Goal: Task Accomplishment & Management: Manage account settings

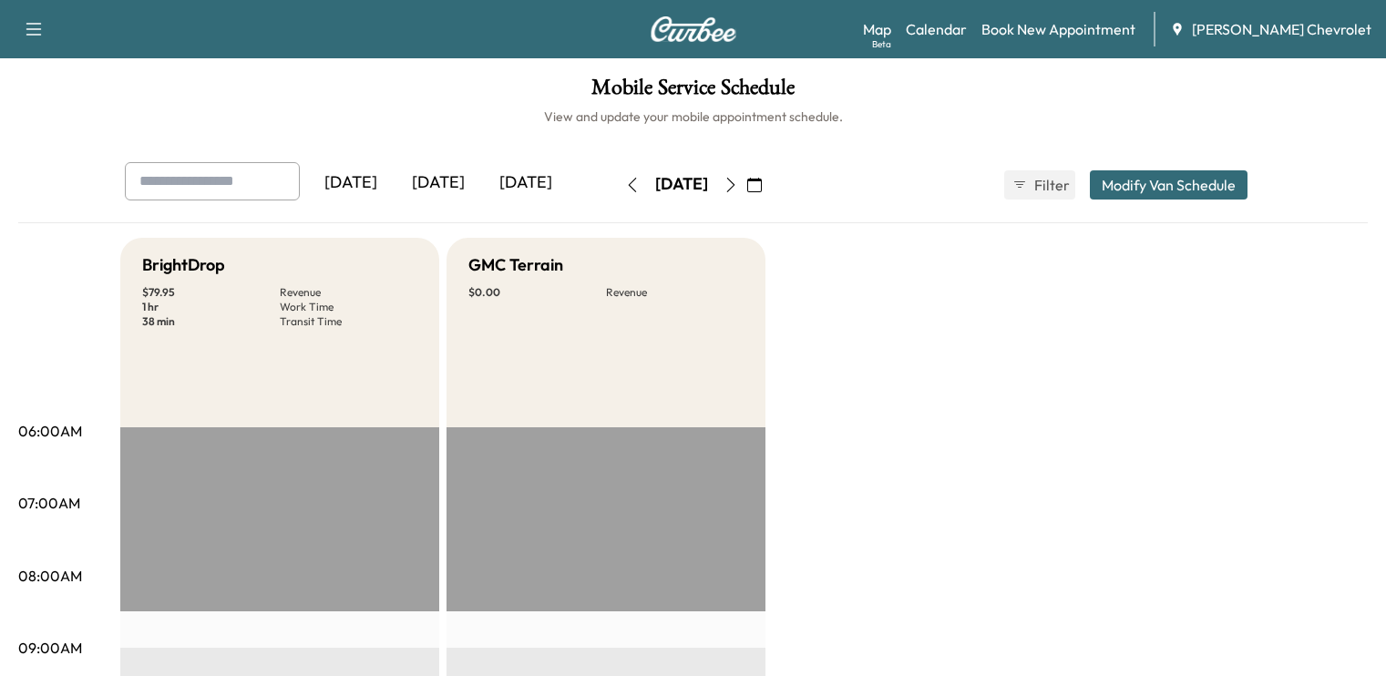
scroll to position [667, 0]
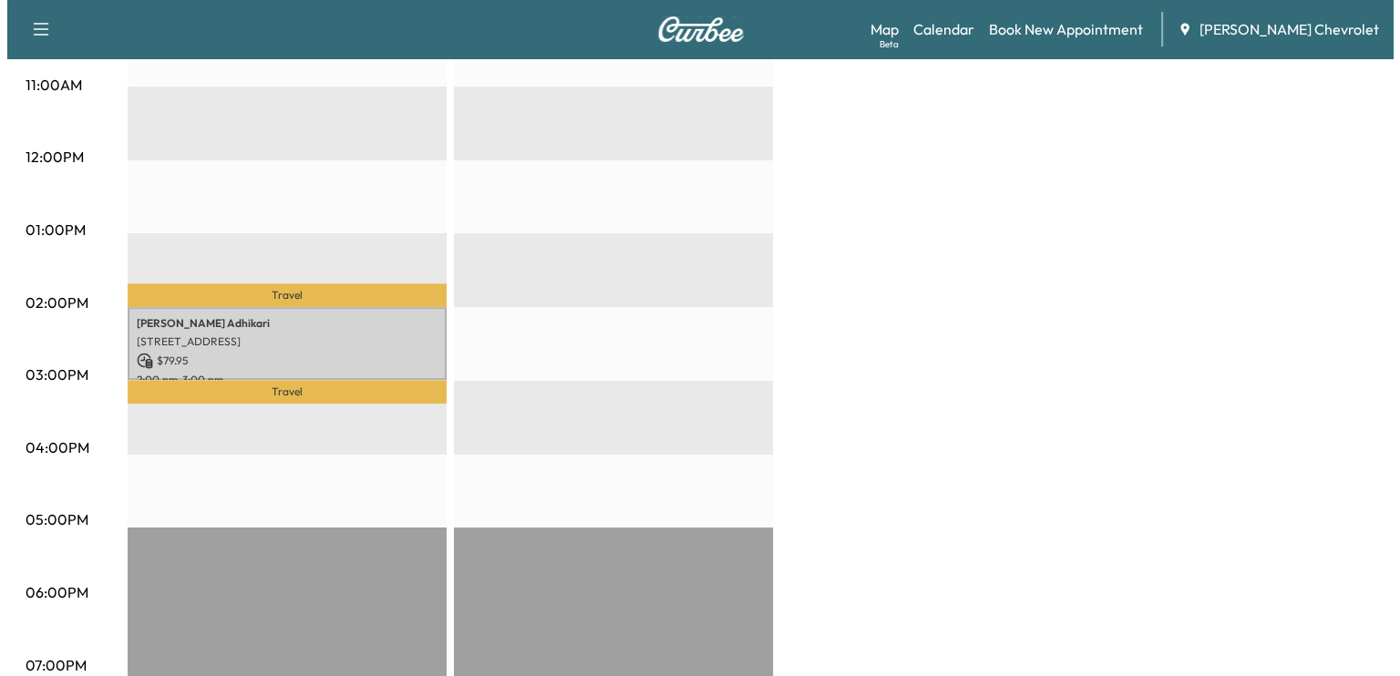
scroll to position [710, 0]
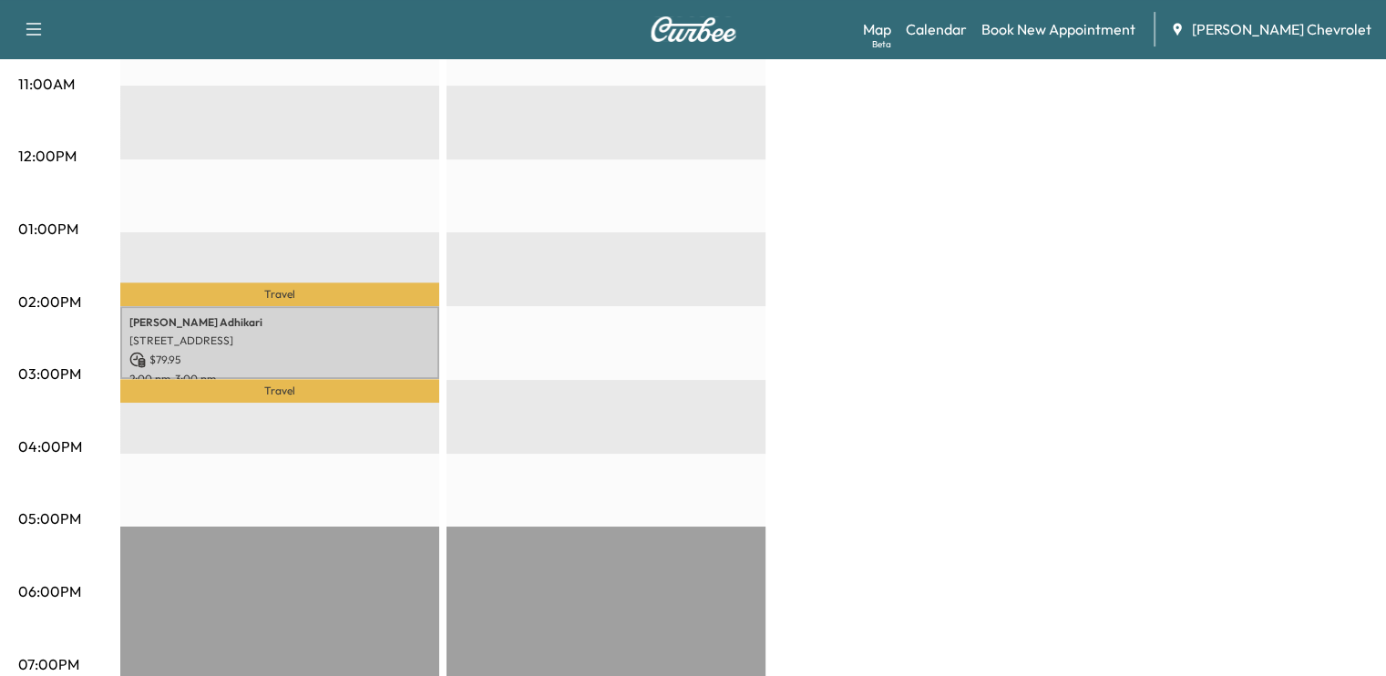
drag, startPoint x: 592, startPoint y: 399, endPoint x: 543, endPoint y: 263, distance: 144.1
click at [543, 263] on div "EST Start" at bounding box center [606, 306] width 319 height 1178
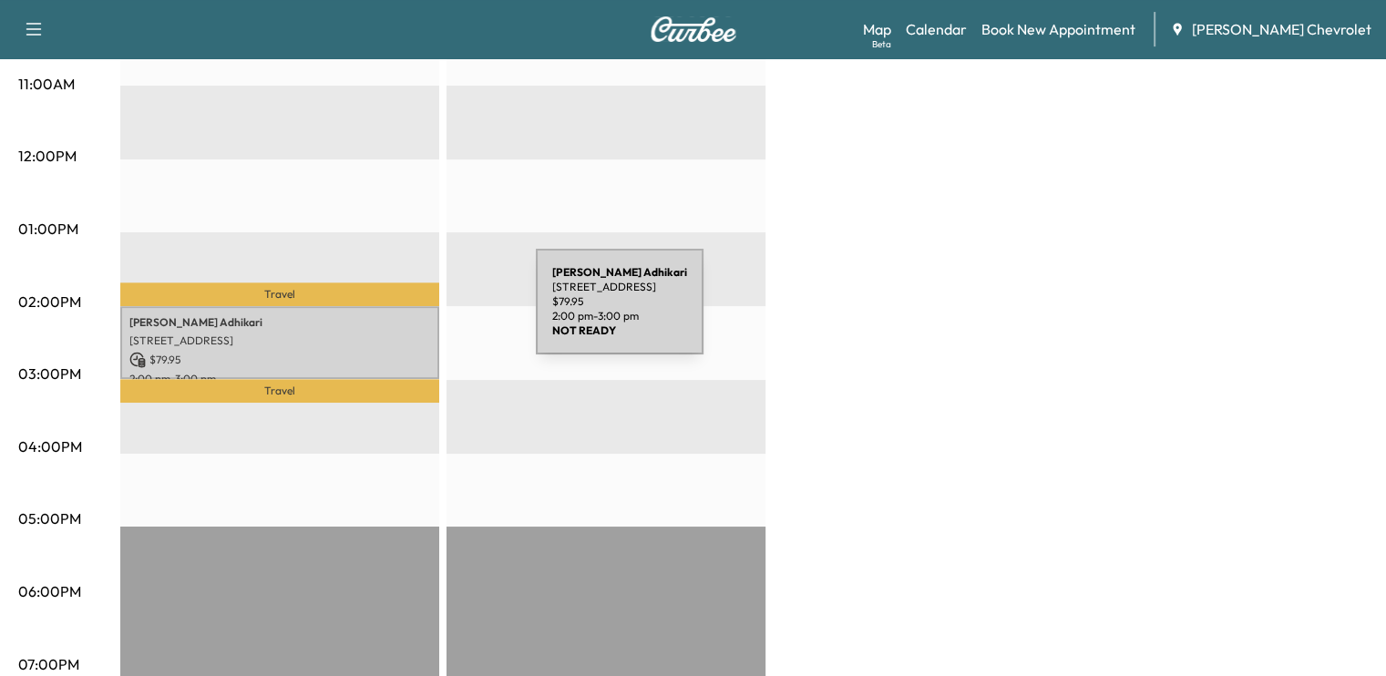
click at [399, 315] on p "[PERSON_NAME]" at bounding box center [279, 322] width 301 height 15
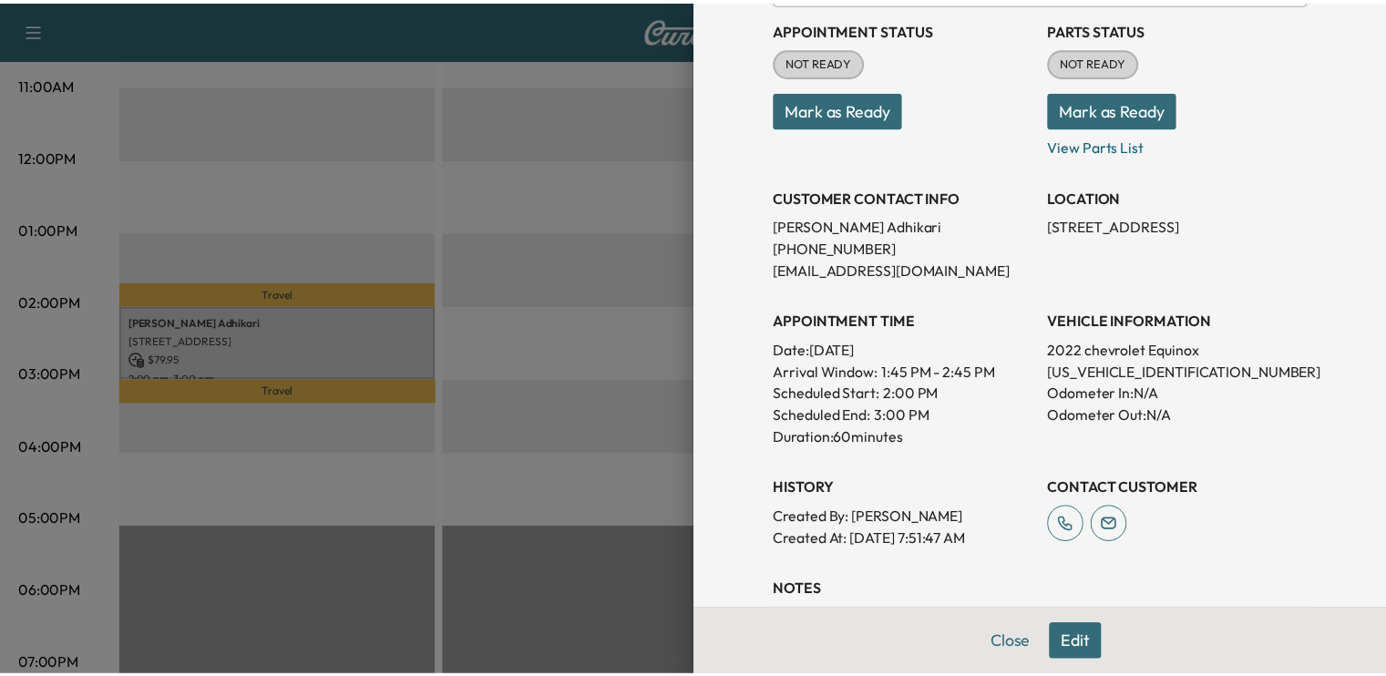
scroll to position [211, 0]
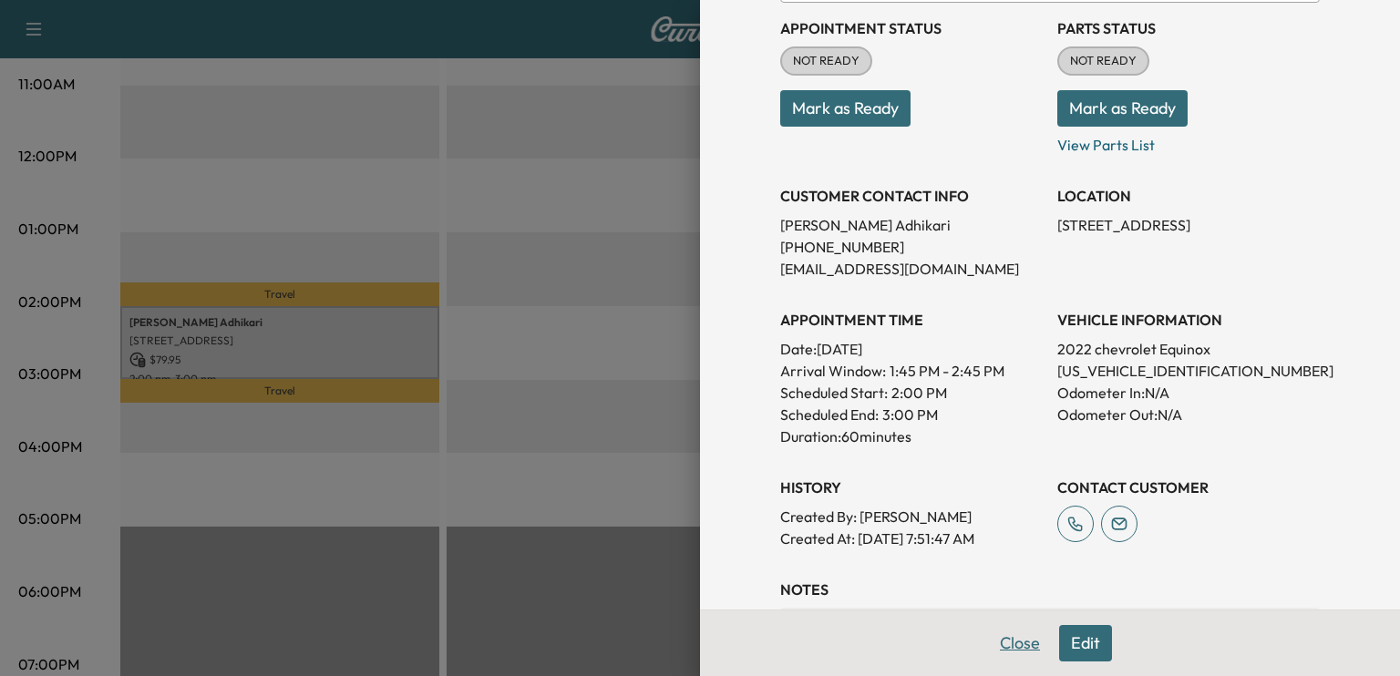
click at [994, 639] on button "Close" at bounding box center [1020, 643] width 64 height 36
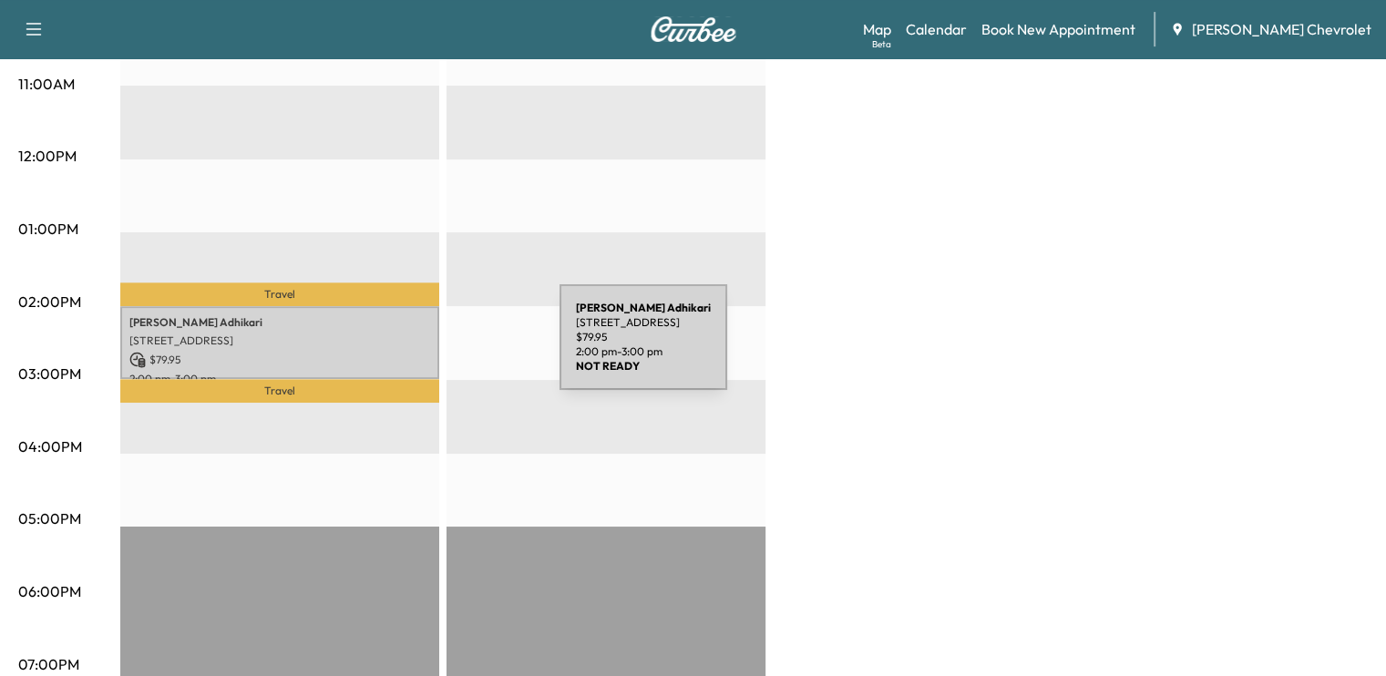
click at [421, 352] on p "$ 79.95" at bounding box center [279, 360] width 301 height 16
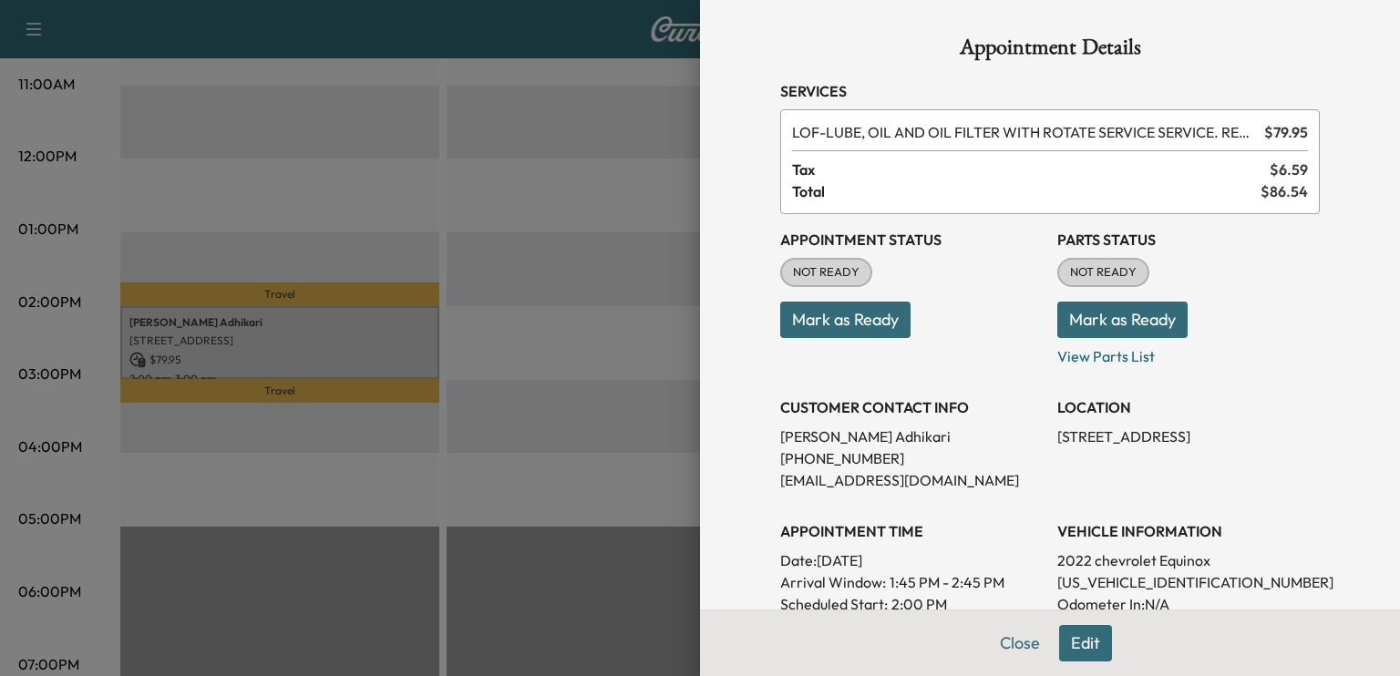
click at [1112, 319] on button "Mark as Ready" at bounding box center [1122, 320] width 130 height 36
click at [851, 310] on button "Mark as Ready" at bounding box center [845, 320] width 130 height 36
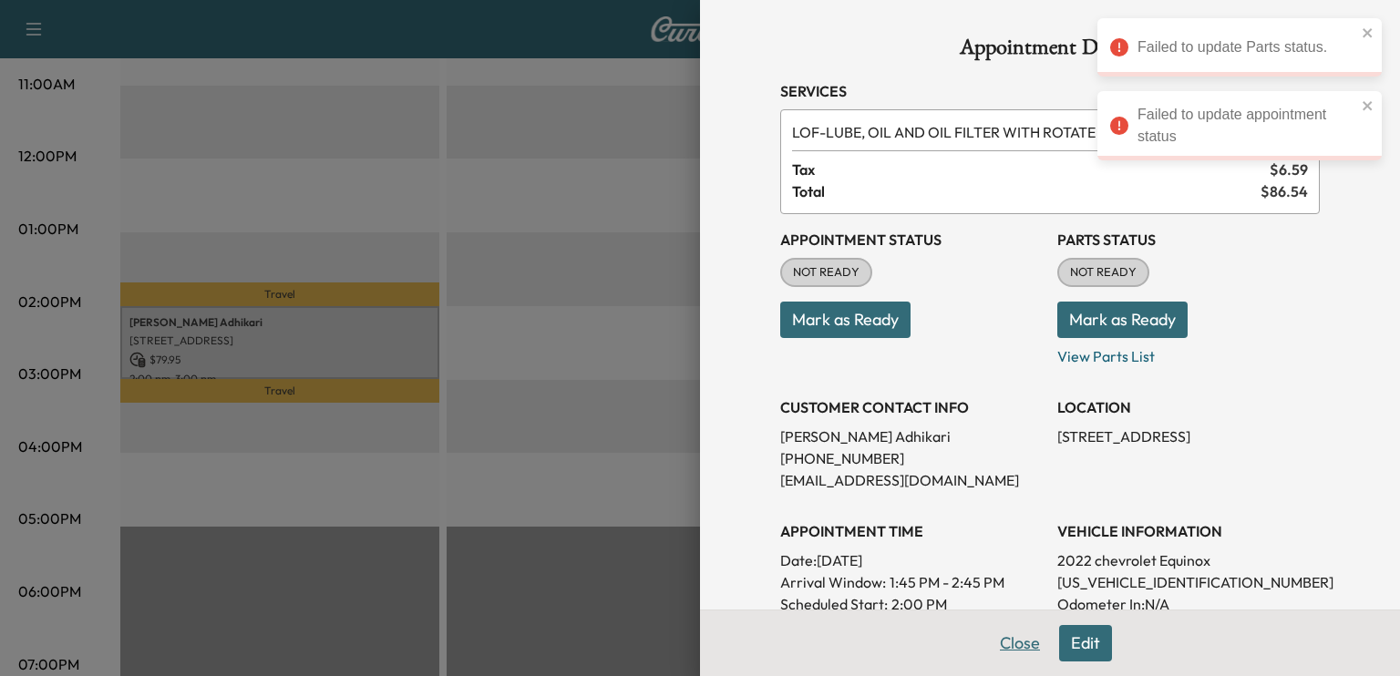
click at [994, 640] on button "Close" at bounding box center [1020, 643] width 64 height 36
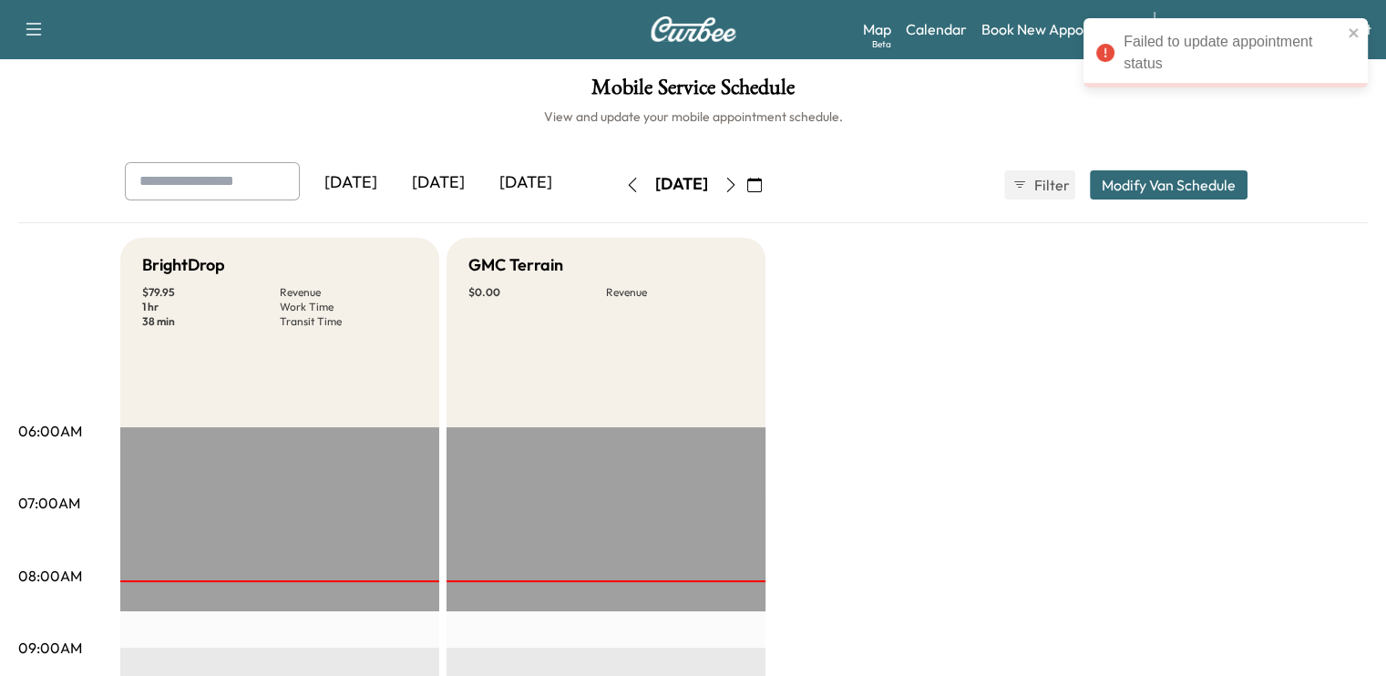
scroll to position [0, 0]
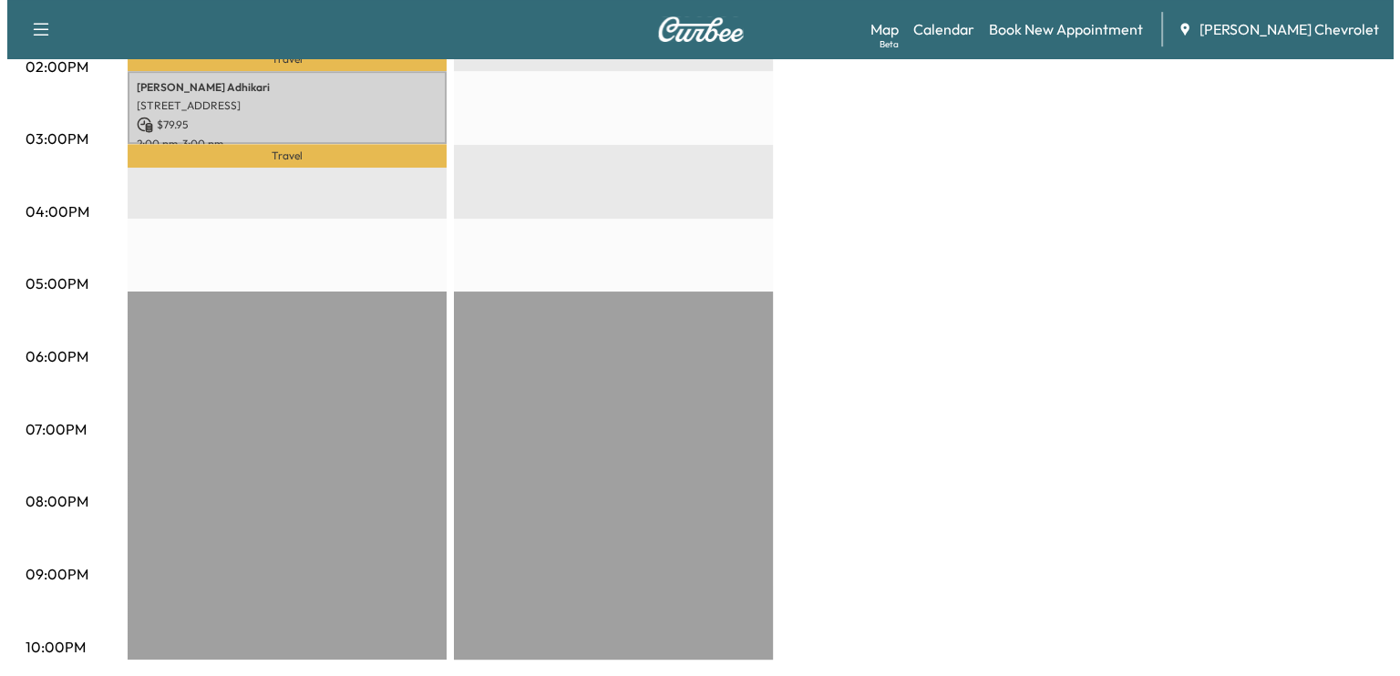
scroll to position [837, 0]
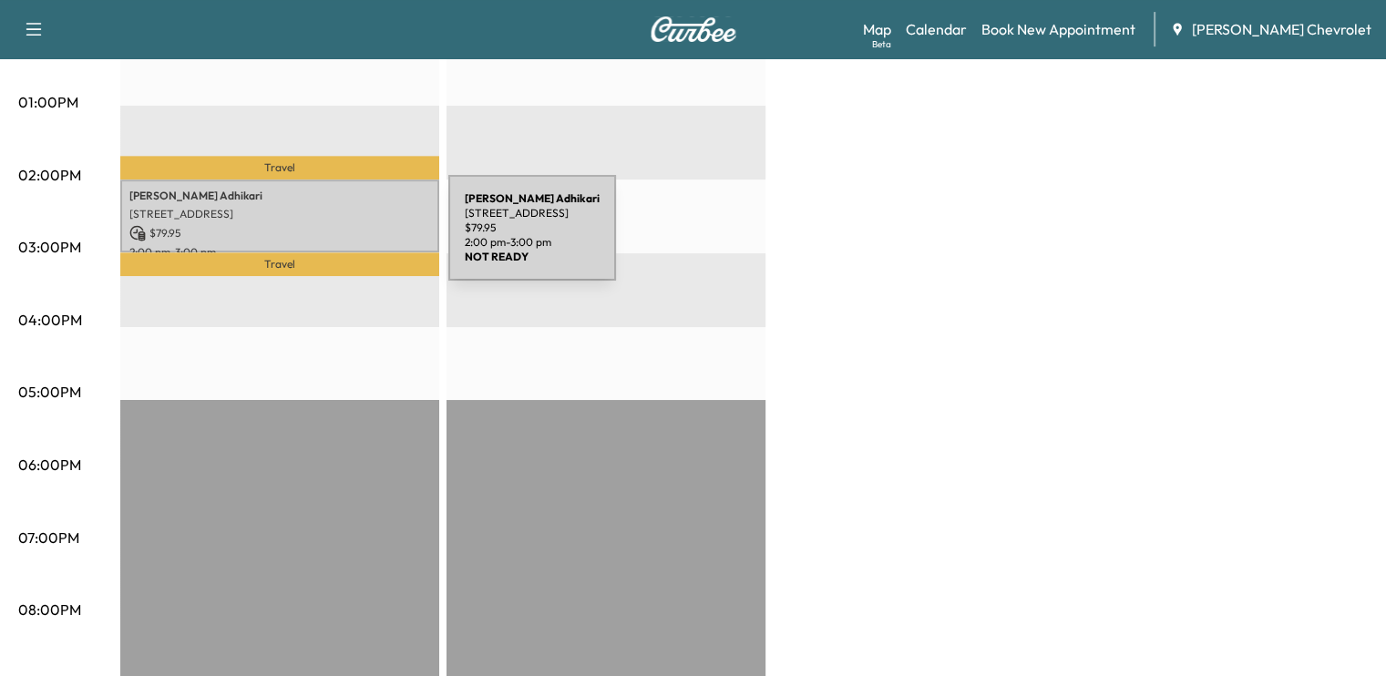
click at [312, 245] on p "2:00 pm - 3:00 pm" at bounding box center [279, 252] width 301 height 15
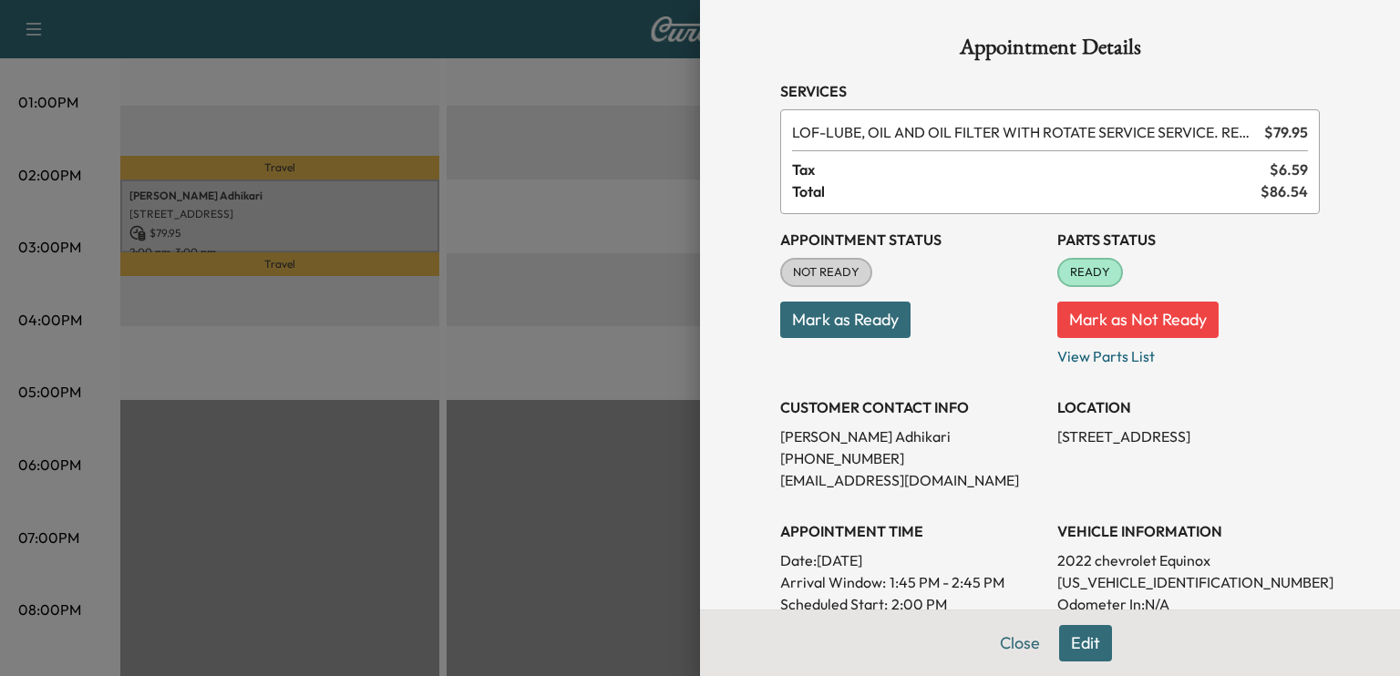
click at [882, 327] on button "Mark as Ready" at bounding box center [845, 320] width 130 height 36
click at [1360, 26] on div "Failed to update appointment status" at bounding box center [1233, 53] width 257 height 55
click at [1365, 34] on icon "close" at bounding box center [1367, 32] width 9 height 9
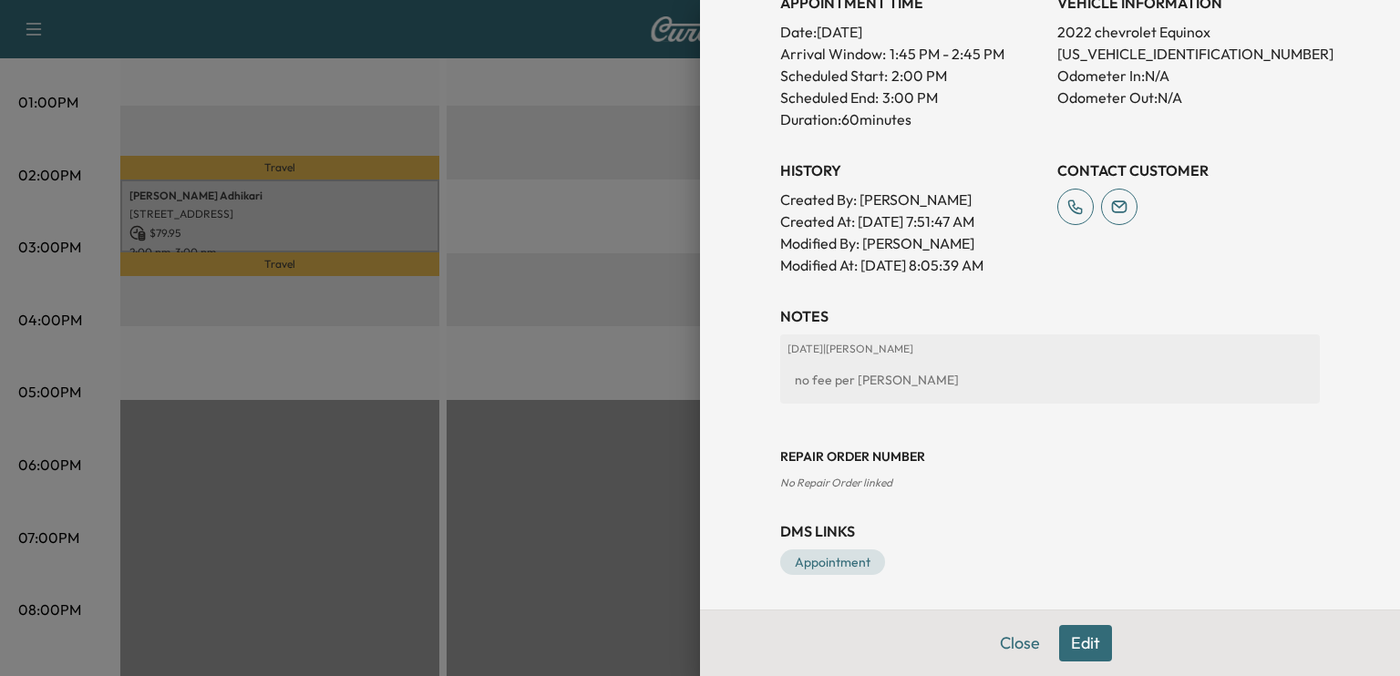
scroll to position [0, 0]
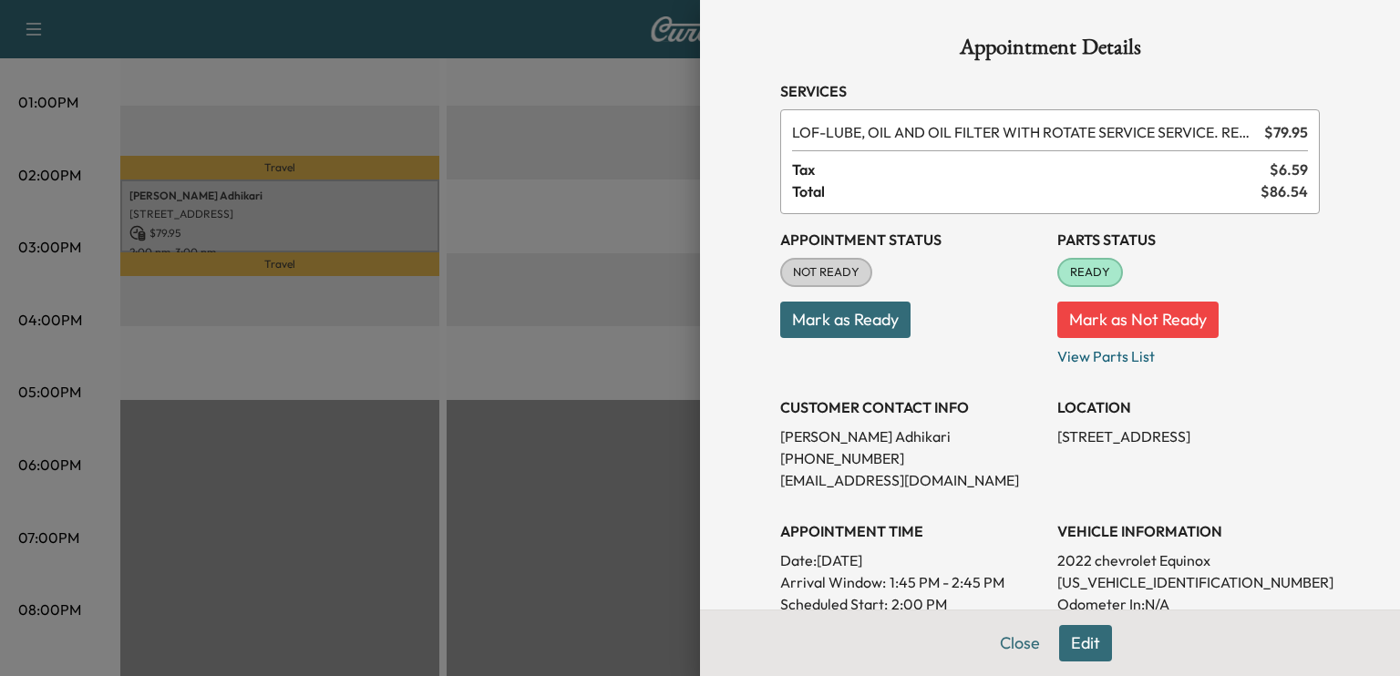
click at [853, 324] on button "Mark as Ready" at bounding box center [845, 320] width 130 height 36
click at [1074, 654] on button "Edit" at bounding box center [1085, 643] width 53 height 36
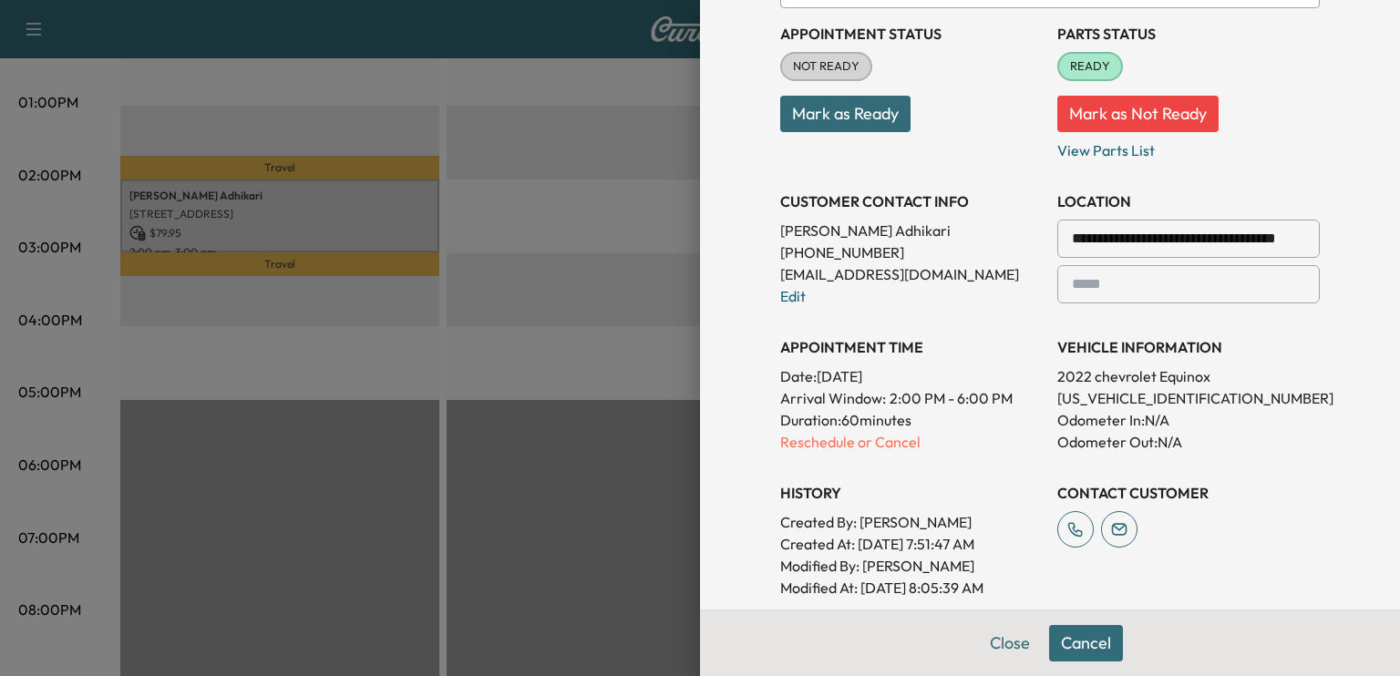
scroll to position [354, 0]
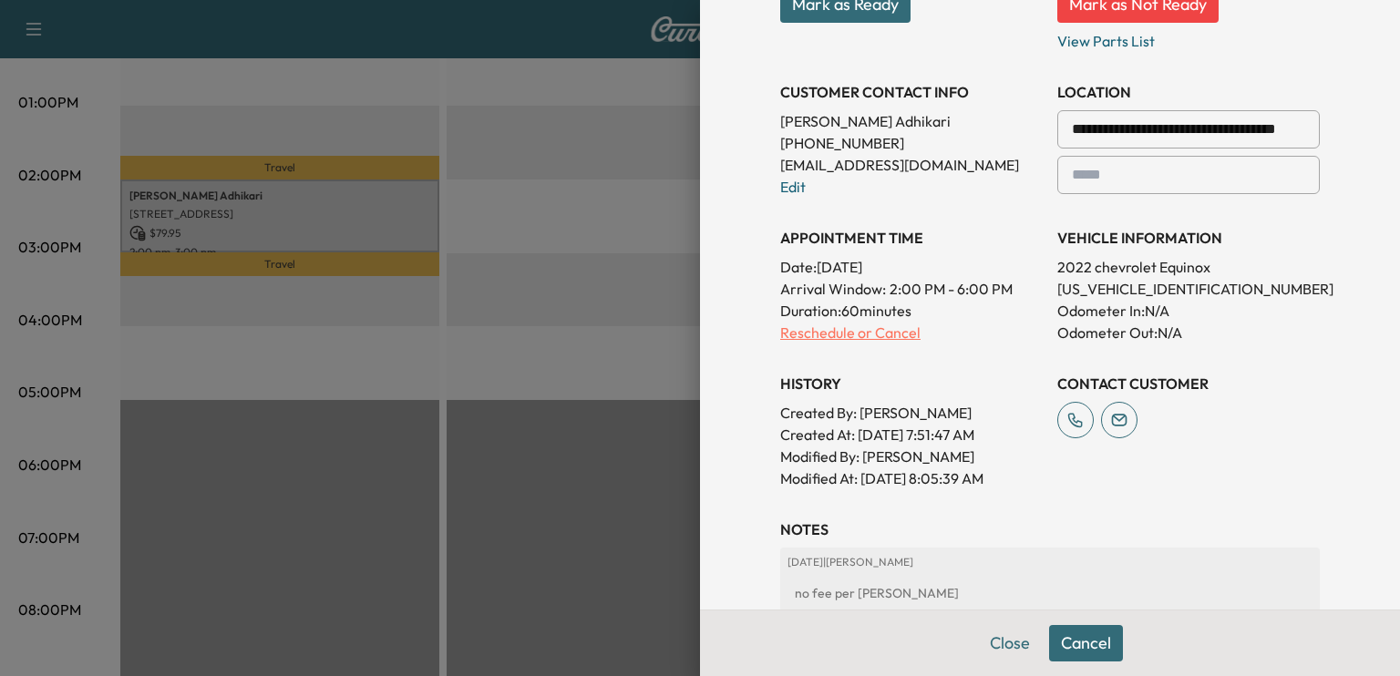
click at [866, 333] on p "Reschedule or Cancel" at bounding box center [911, 333] width 262 height 22
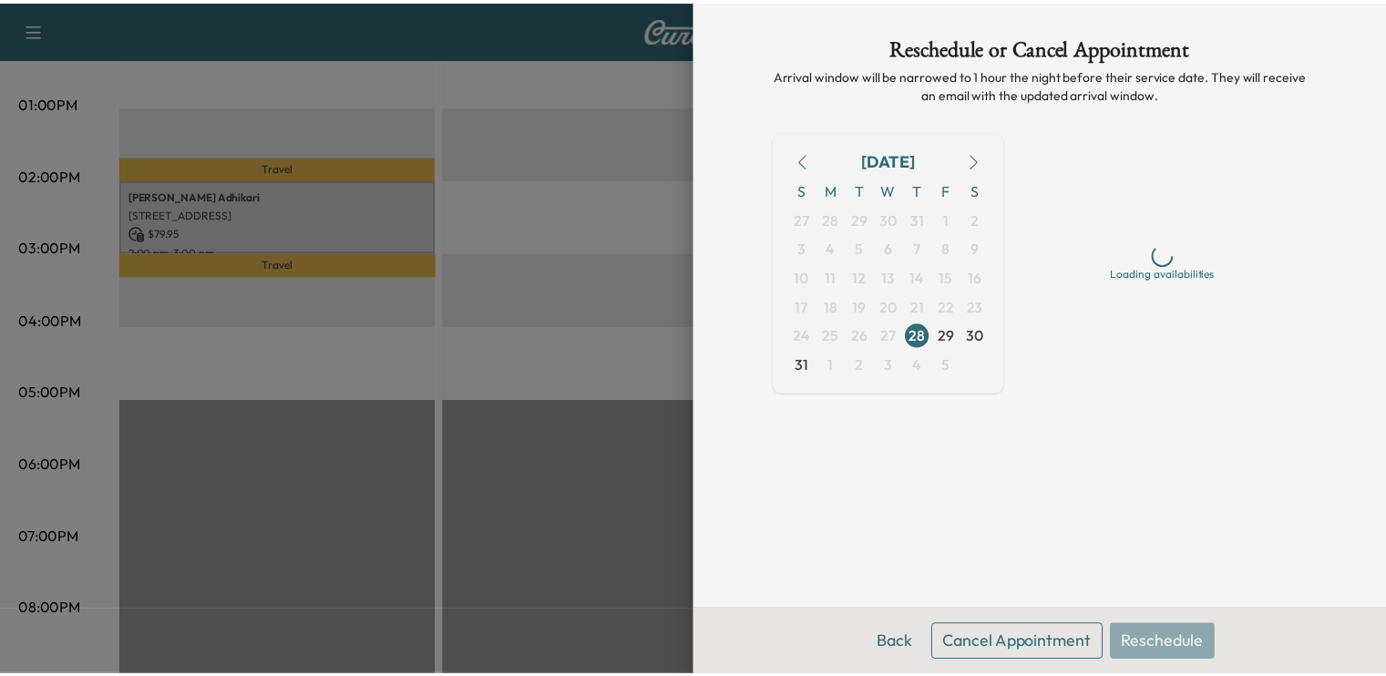
scroll to position [0, 0]
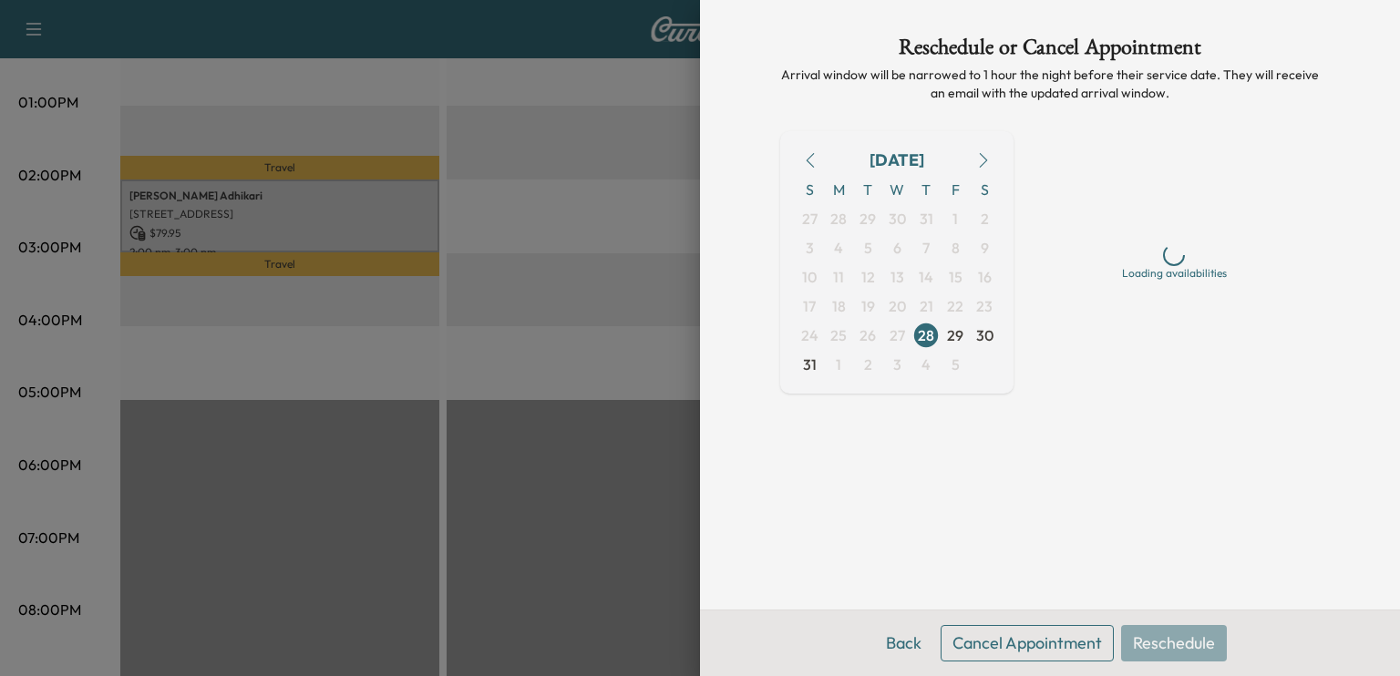
click at [1048, 636] on button "Cancel Appointment" at bounding box center [1027, 643] width 173 height 36
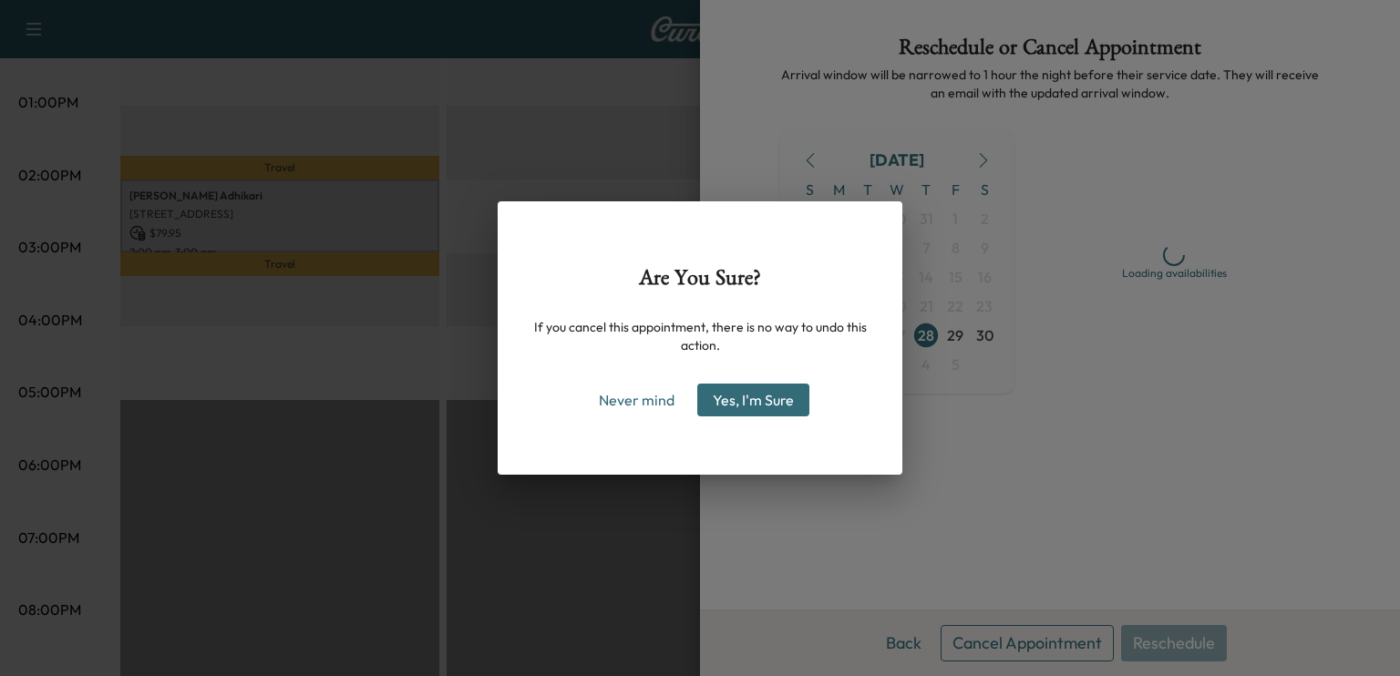
click at [765, 409] on button "Yes, I'm Sure" at bounding box center [753, 400] width 112 height 33
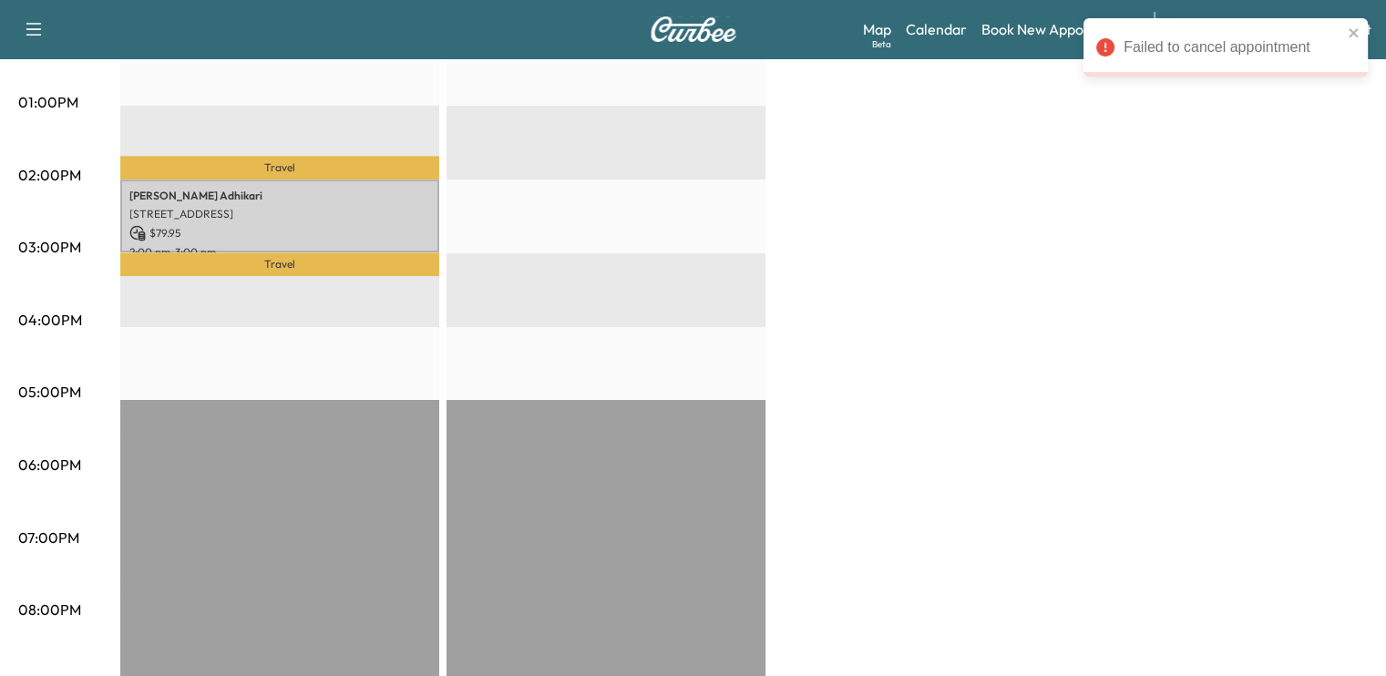
click at [1360, 36] on div "Failed to cancel appointment" at bounding box center [1226, 47] width 284 height 58
click at [1354, 36] on icon "close" at bounding box center [1354, 33] width 13 height 15
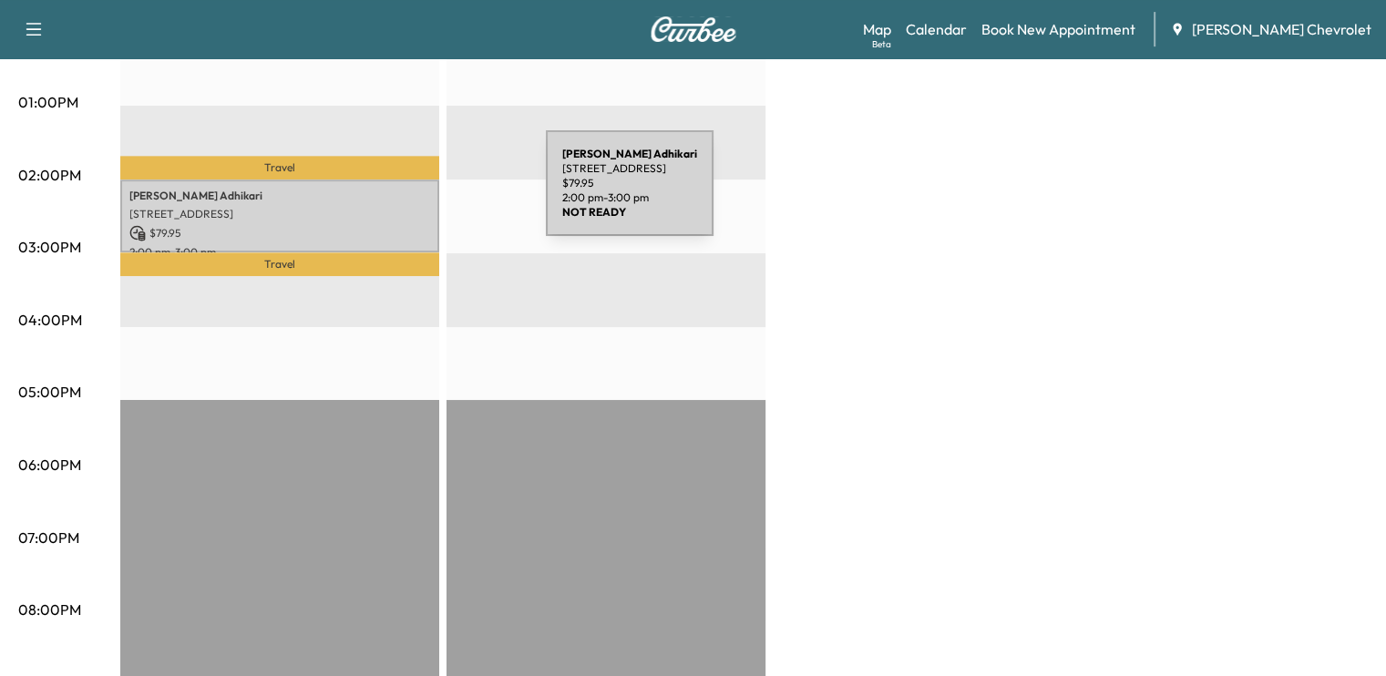
click at [409, 194] on p "Bishwas Adhikari" at bounding box center [279, 196] width 301 height 15
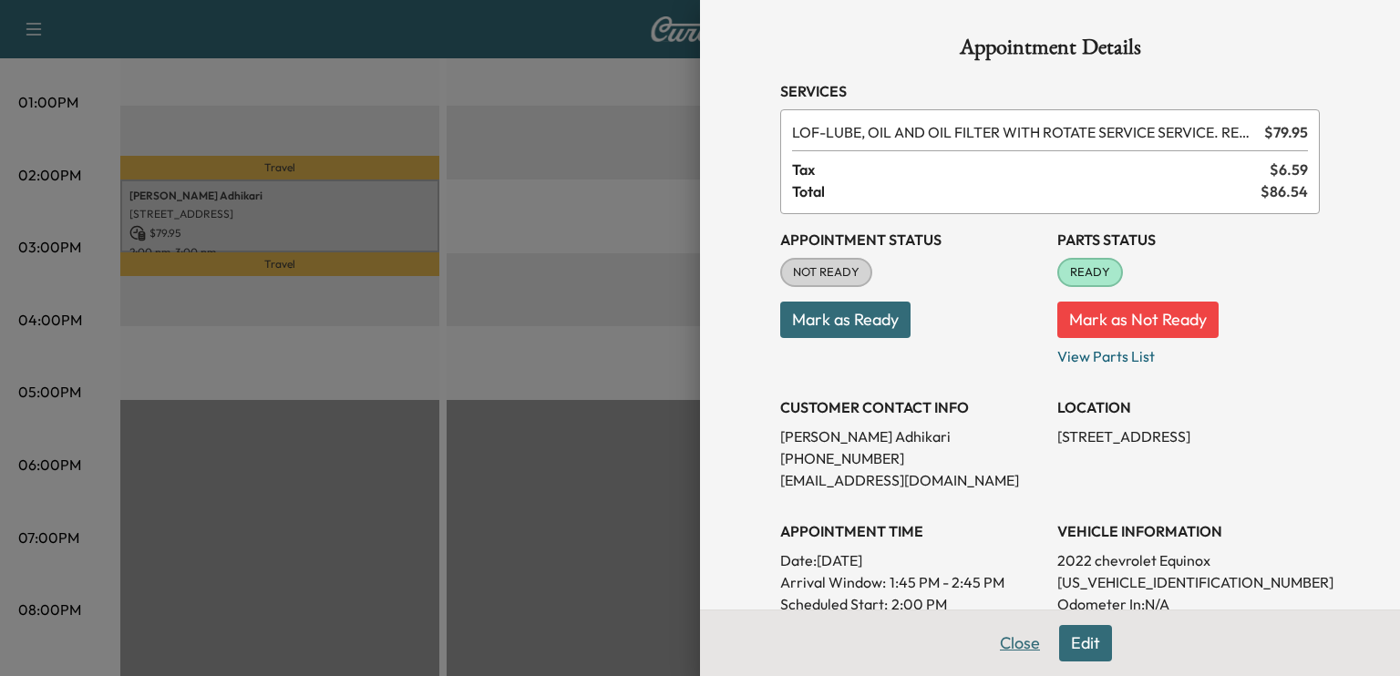
click at [1002, 649] on button "Close" at bounding box center [1020, 643] width 64 height 36
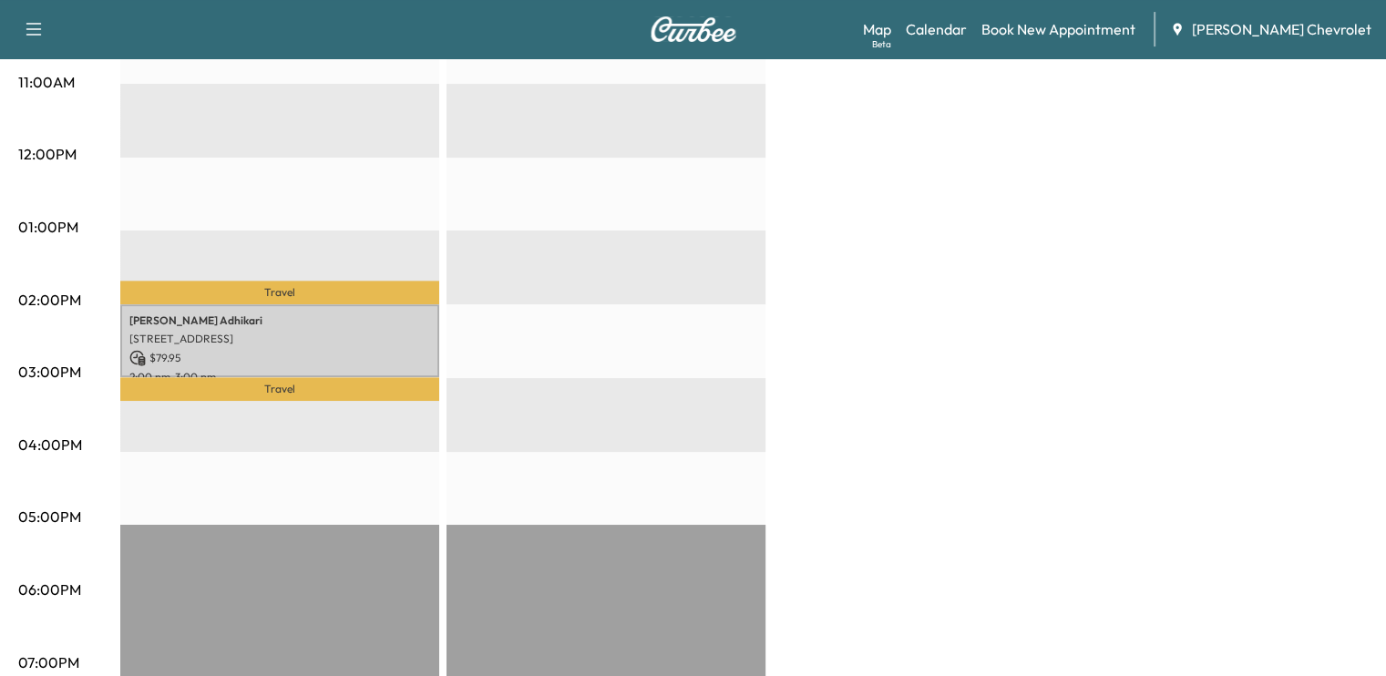
scroll to position [715, 0]
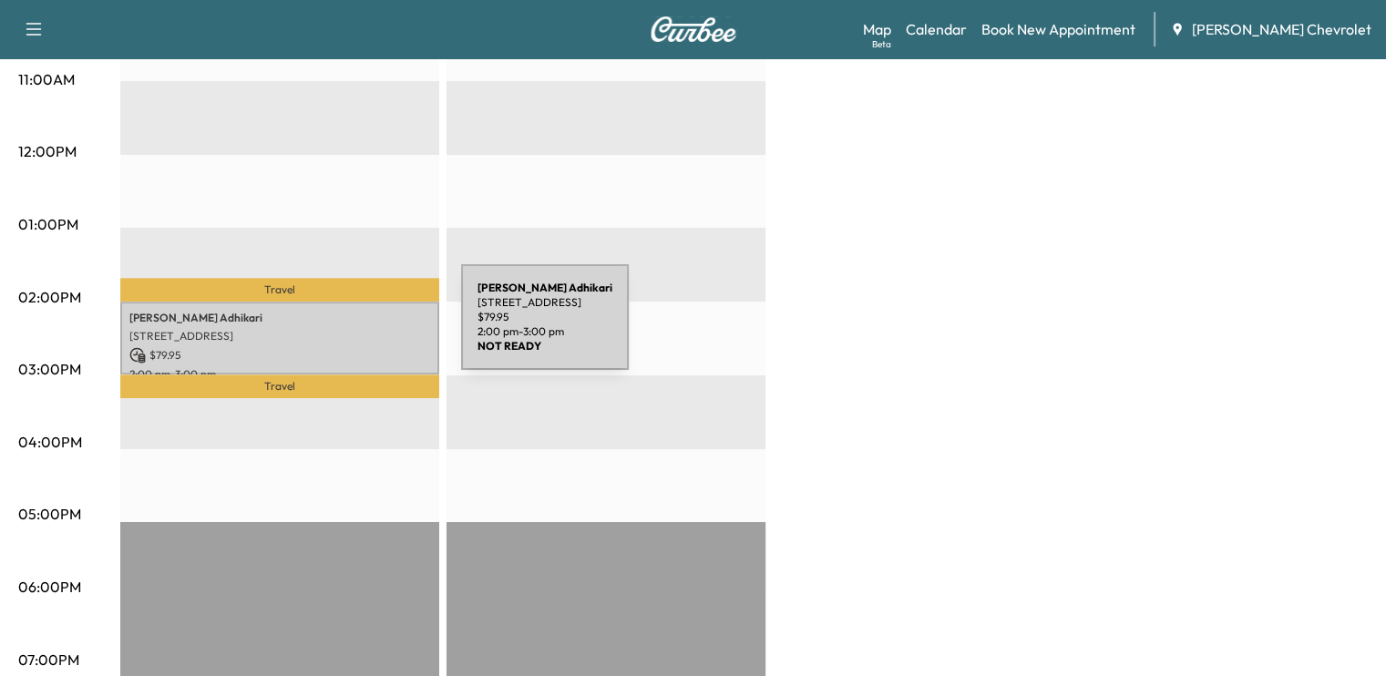
click at [324, 329] on p "[STREET_ADDRESS]" at bounding box center [279, 336] width 301 height 15
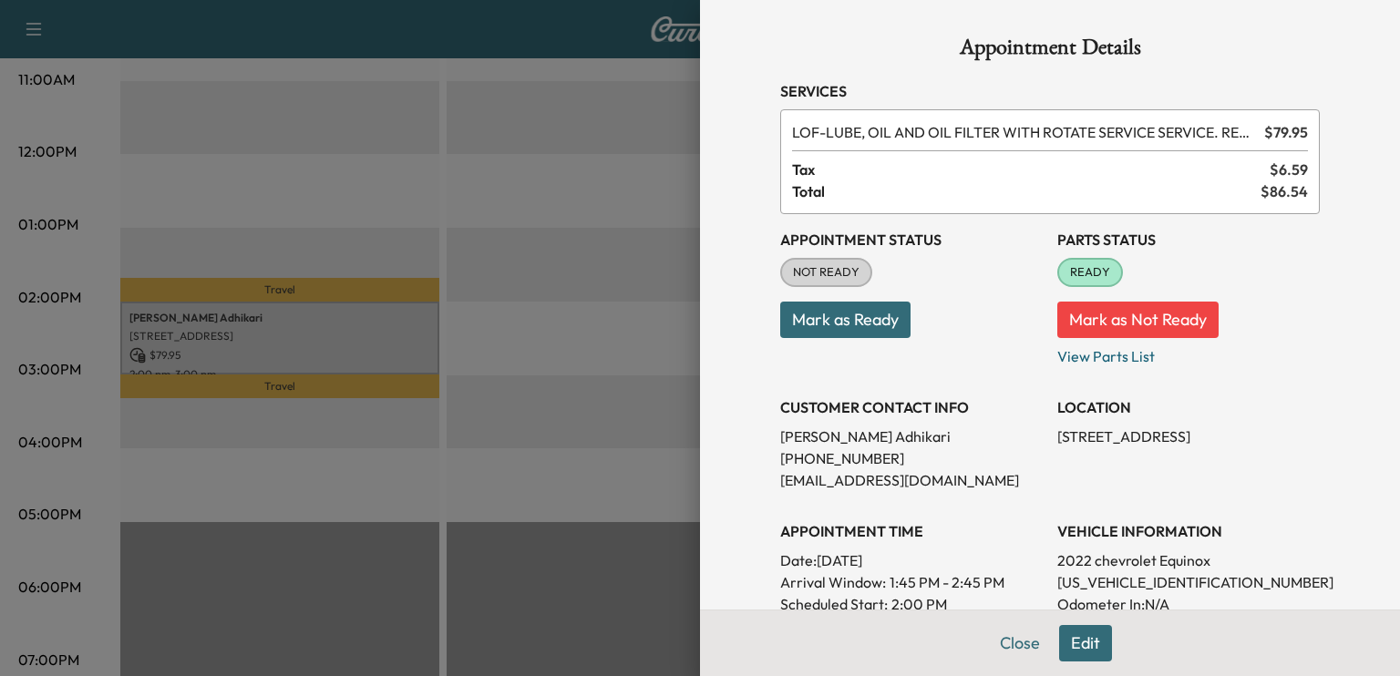
click at [845, 332] on button "Mark as Ready" at bounding box center [845, 320] width 130 height 36
click at [992, 641] on button "Close" at bounding box center [1020, 643] width 64 height 36
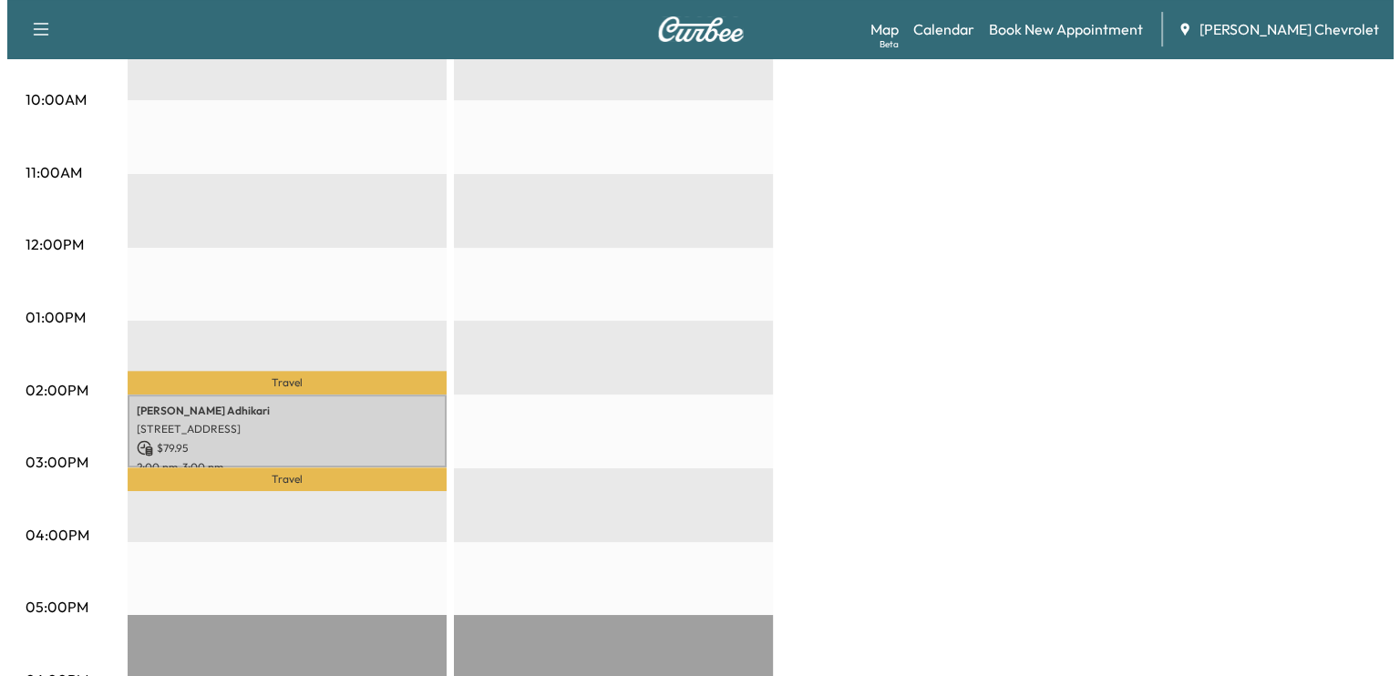
scroll to position [625, 0]
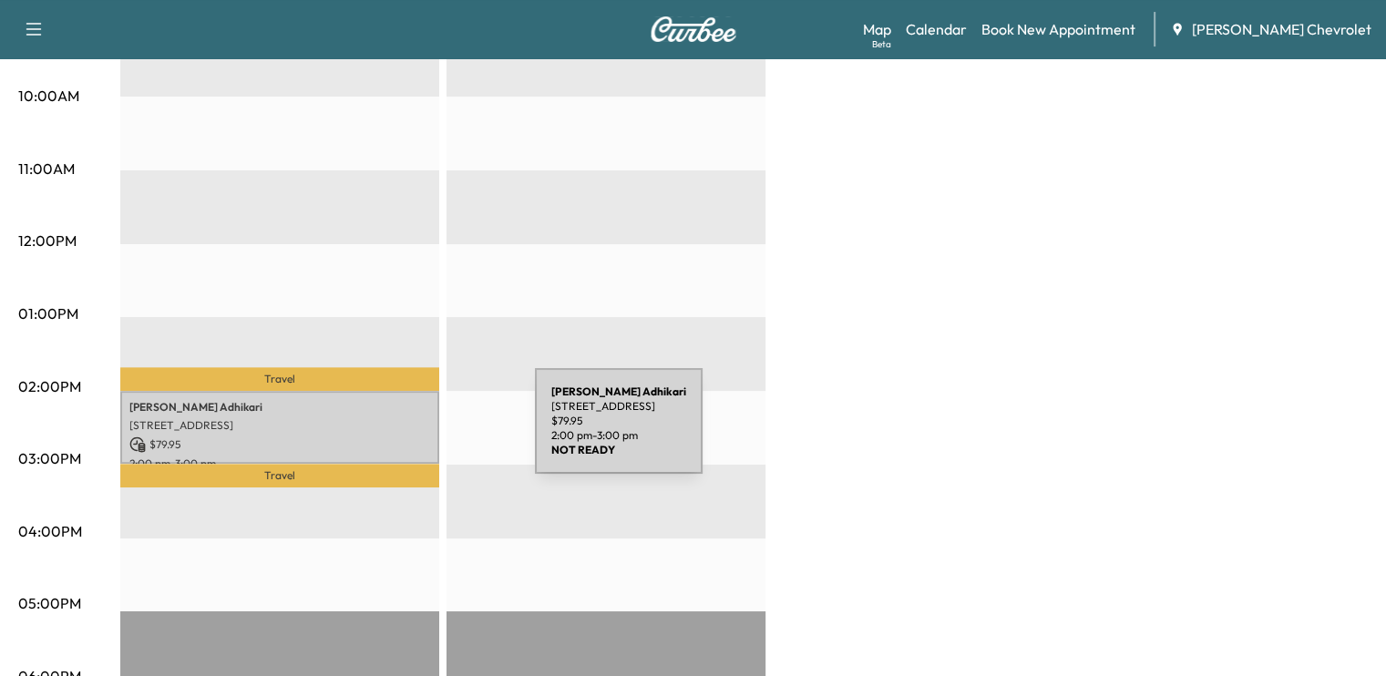
click at [398, 437] on p "$ 79.95" at bounding box center [279, 445] width 301 height 16
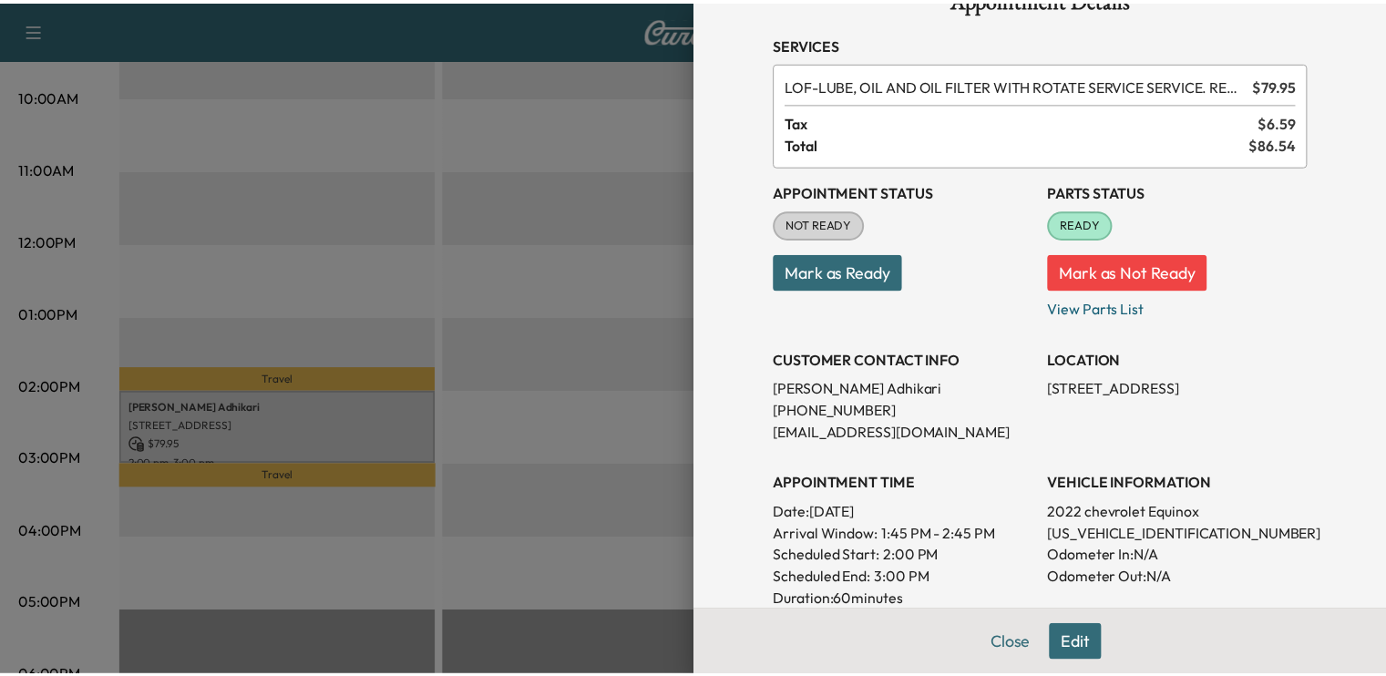
scroll to position [0, 0]
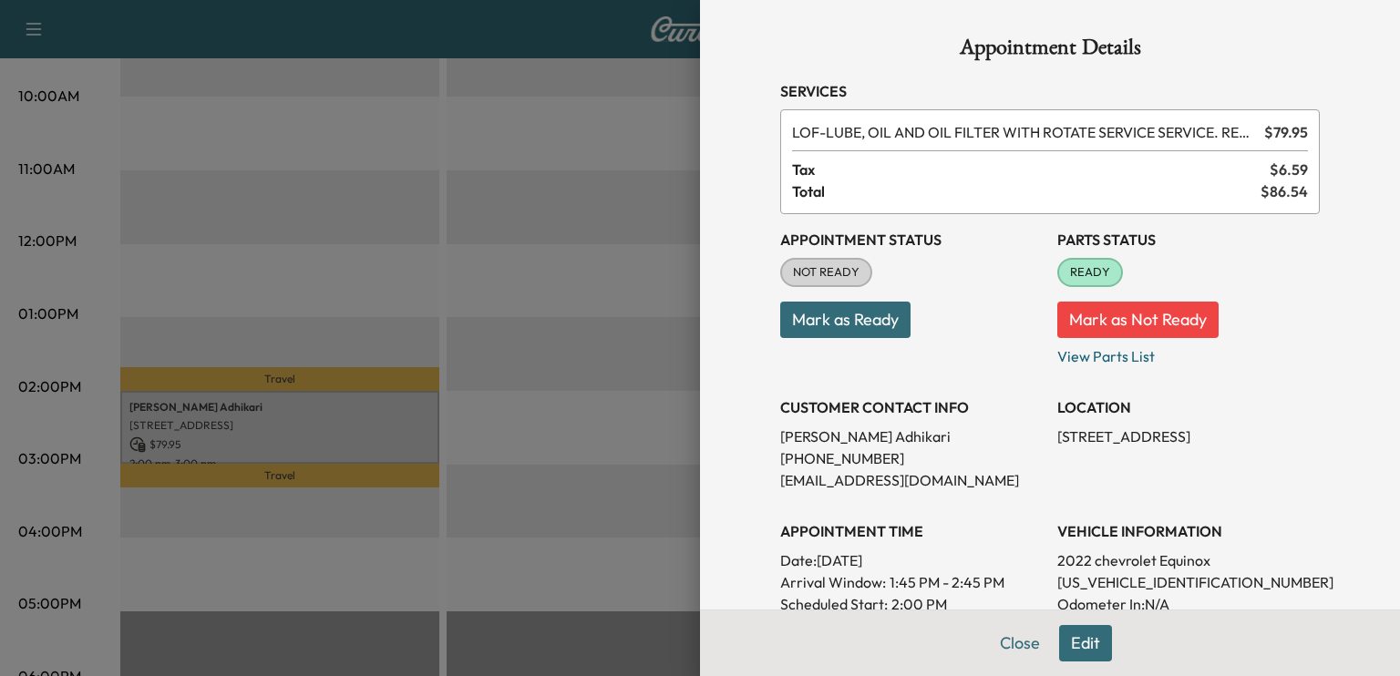
click at [836, 327] on button "Mark as Ready" at bounding box center [845, 320] width 130 height 36
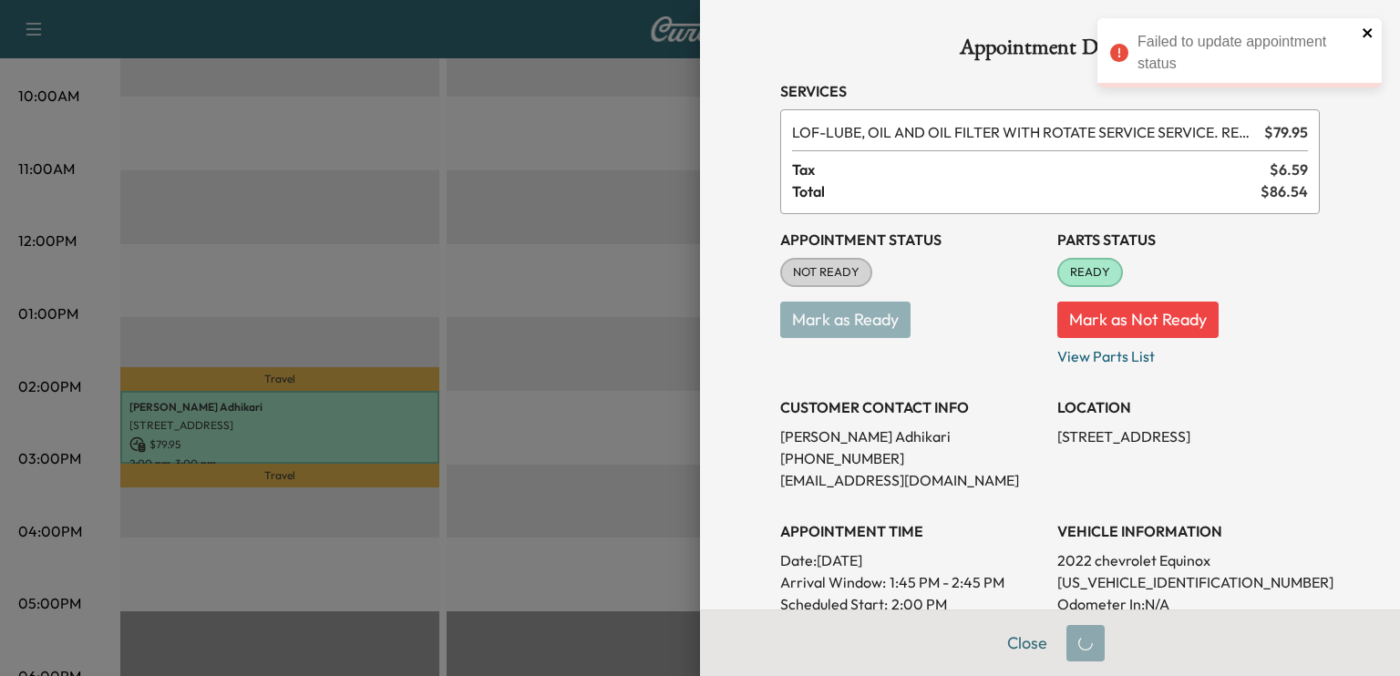
click at [1367, 34] on icon "close" at bounding box center [1367, 32] width 9 height 9
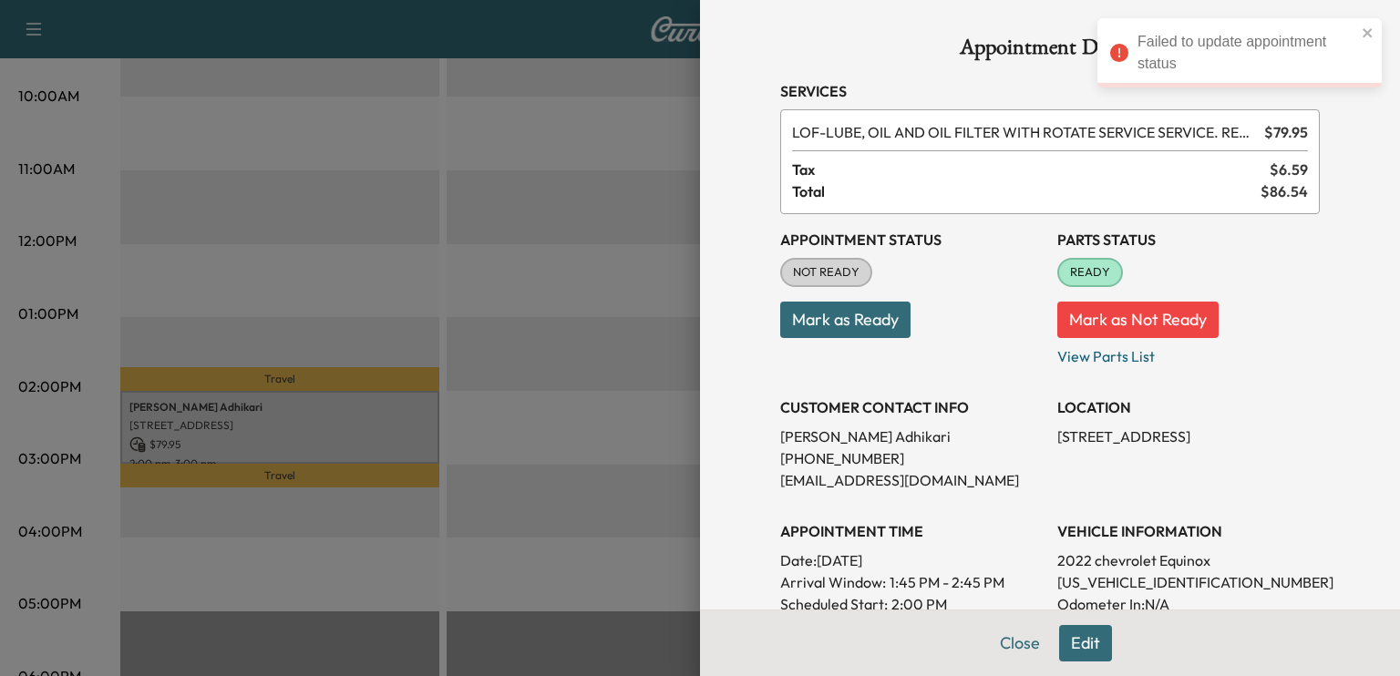
drag, startPoint x: 1028, startPoint y: 643, endPoint x: 993, endPoint y: 632, distance: 36.6
click at [993, 632] on button "Close" at bounding box center [1020, 643] width 64 height 36
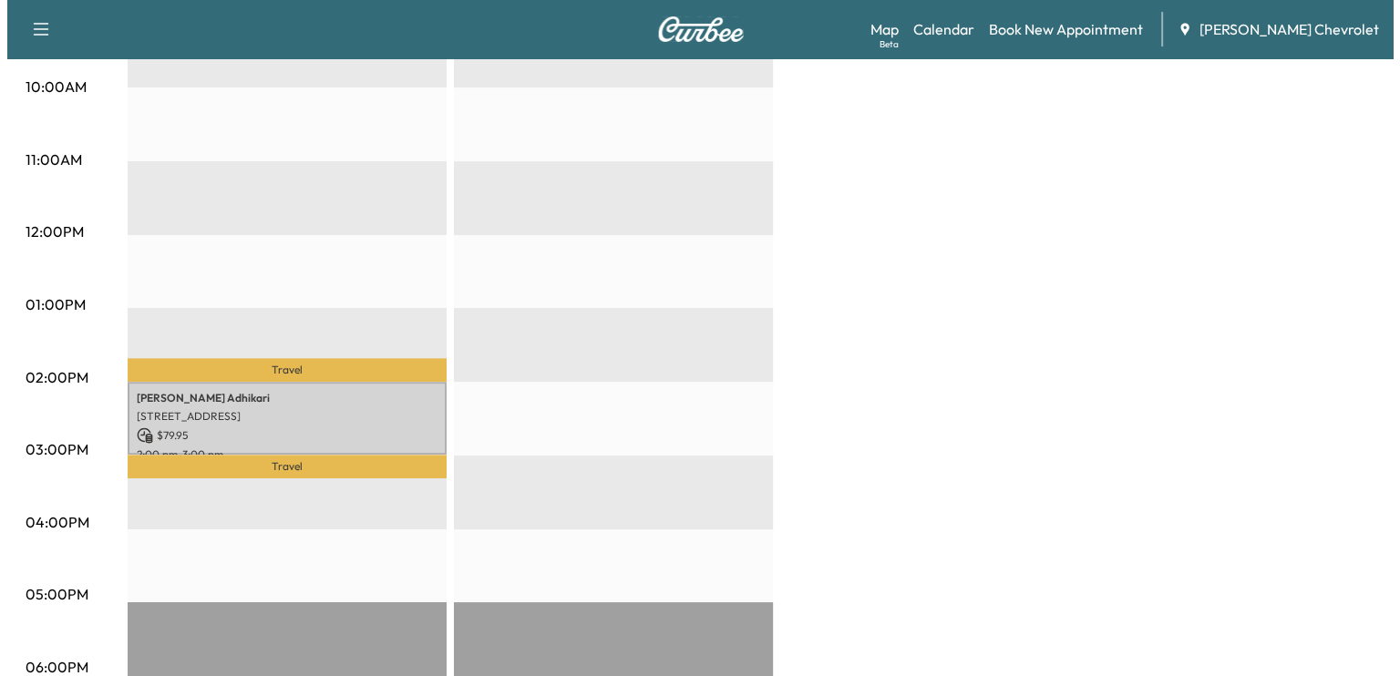
scroll to position [659, 0]
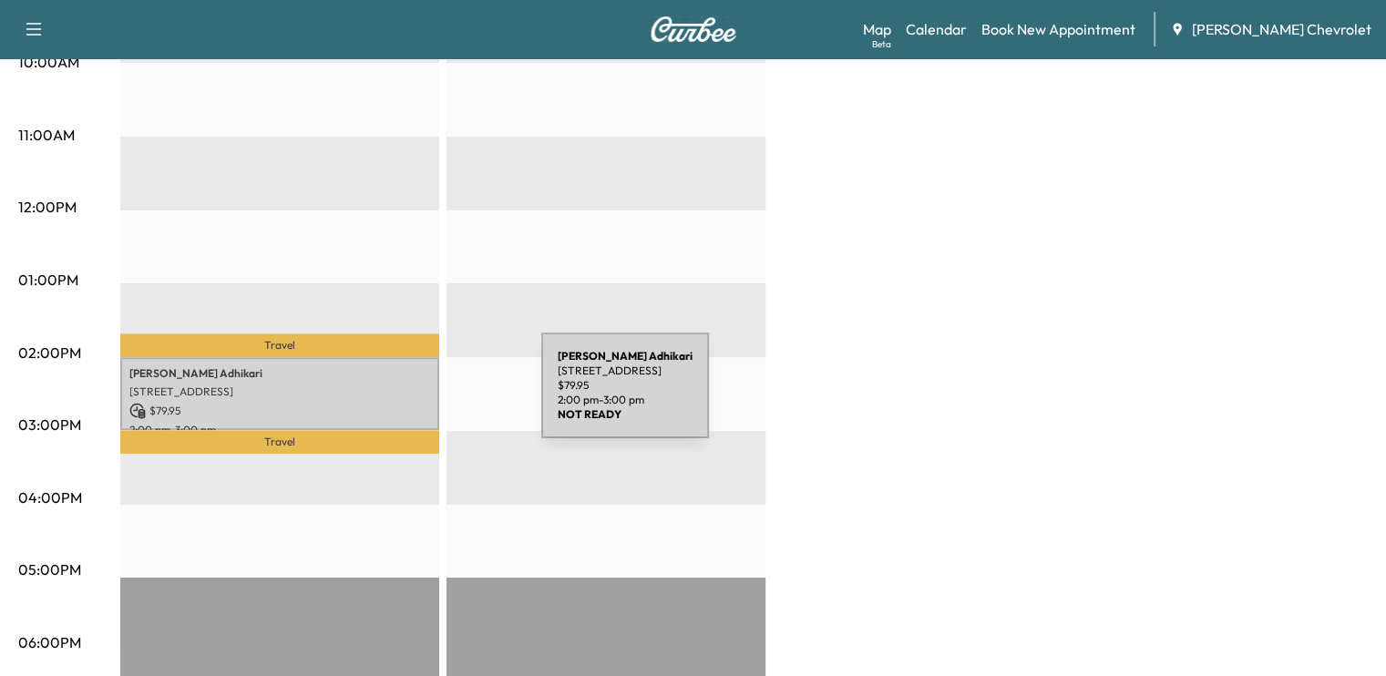
drag, startPoint x: 405, startPoint y: 396, endPoint x: 496, endPoint y: 464, distance: 113.4
click at [496, 464] on div "EST Start" at bounding box center [606, 357] width 319 height 1178
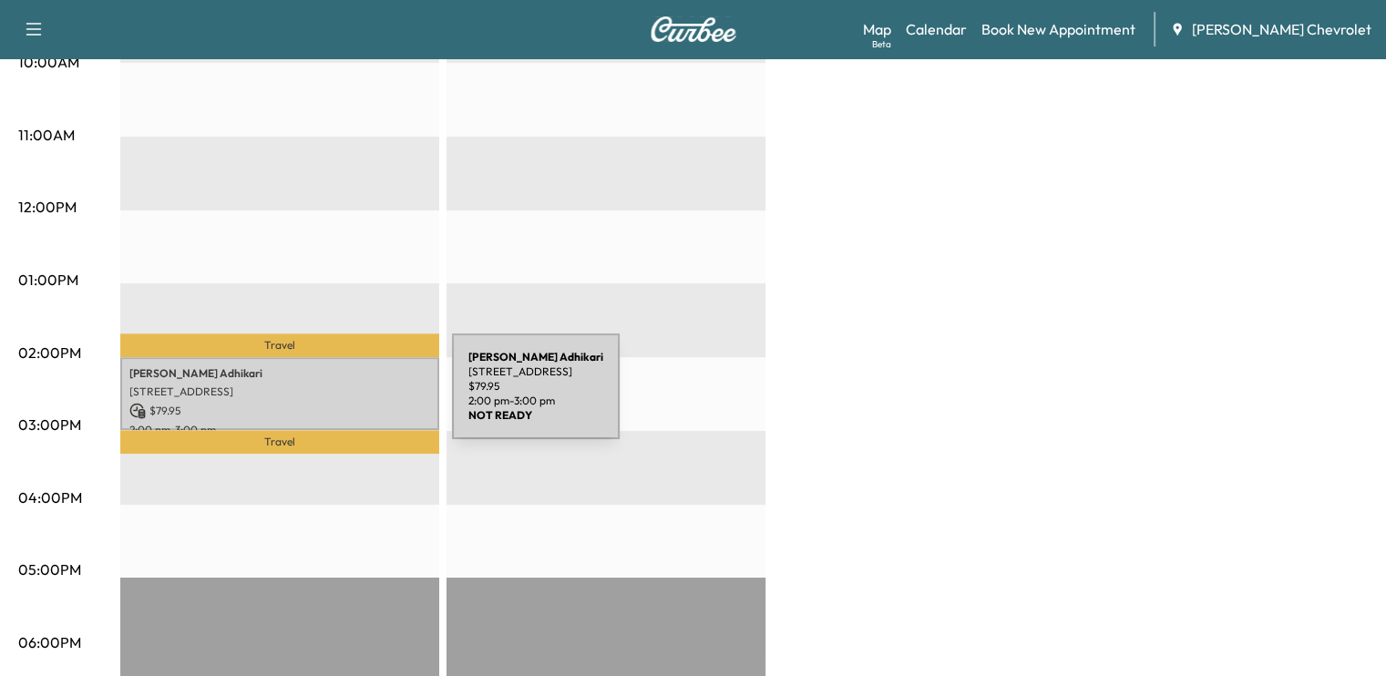
click at [314, 403] on p "$ 79.95" at bounding box center [279, 411] width 301 height 16
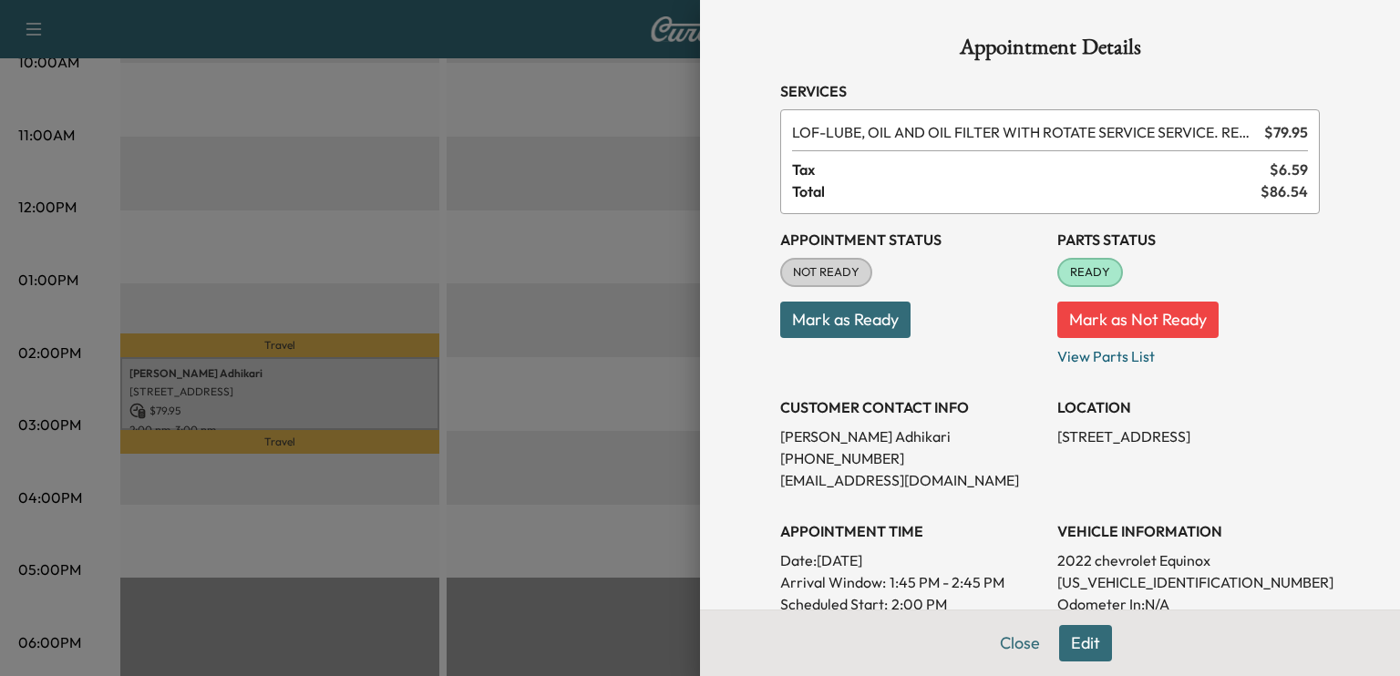
click at [825, 321] on button "Mark as Ready" at bounding box center [845, 320] width 130 height 36
drag, startPoint x: 1014, startPoint y: 630, endPoint x: 993, endPoint y: 655, distance: 33.0
click at [993, 655] on button "Close" at bounding box center [1020, 643] width 64 height 36
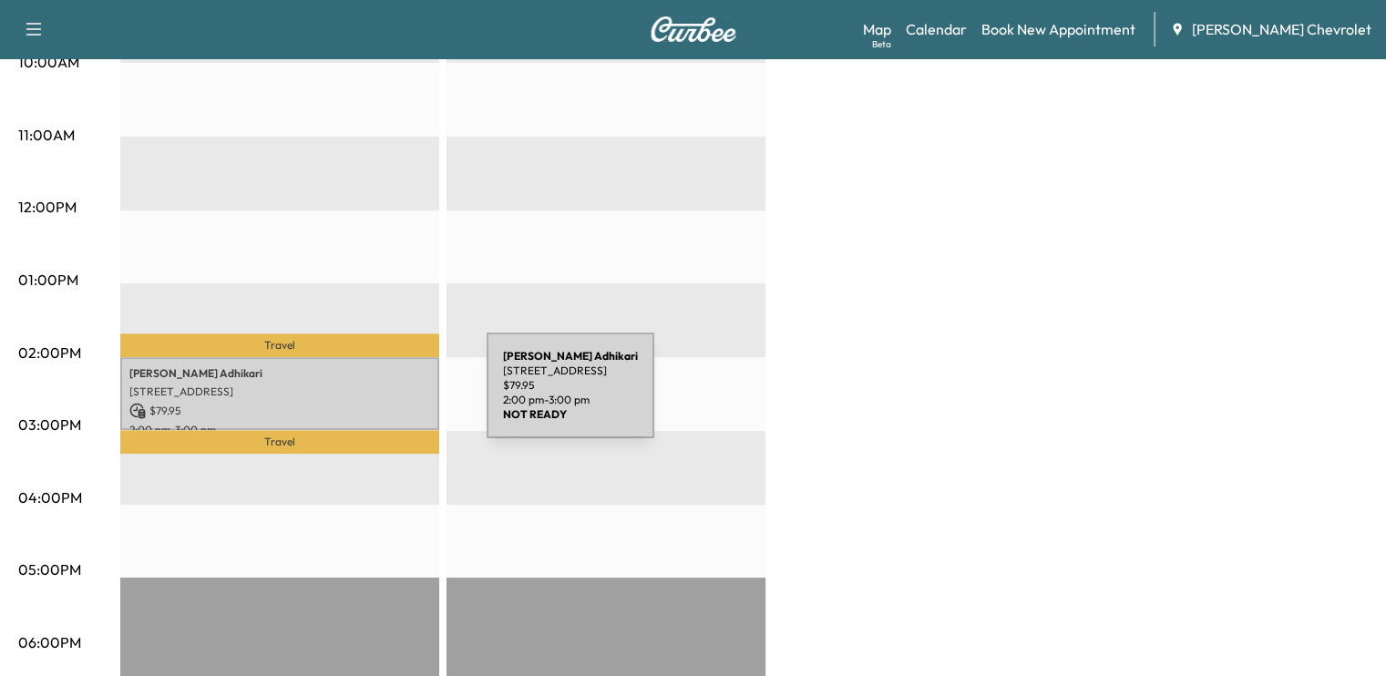
drag, startPoint x: 350, startPoint y: 396, endPoint x: 328, endPoint y: 399, distance: 22.0
click at [328, 403] on p "$ 79.95" at bounding box center [279, 411] width 301 height 16
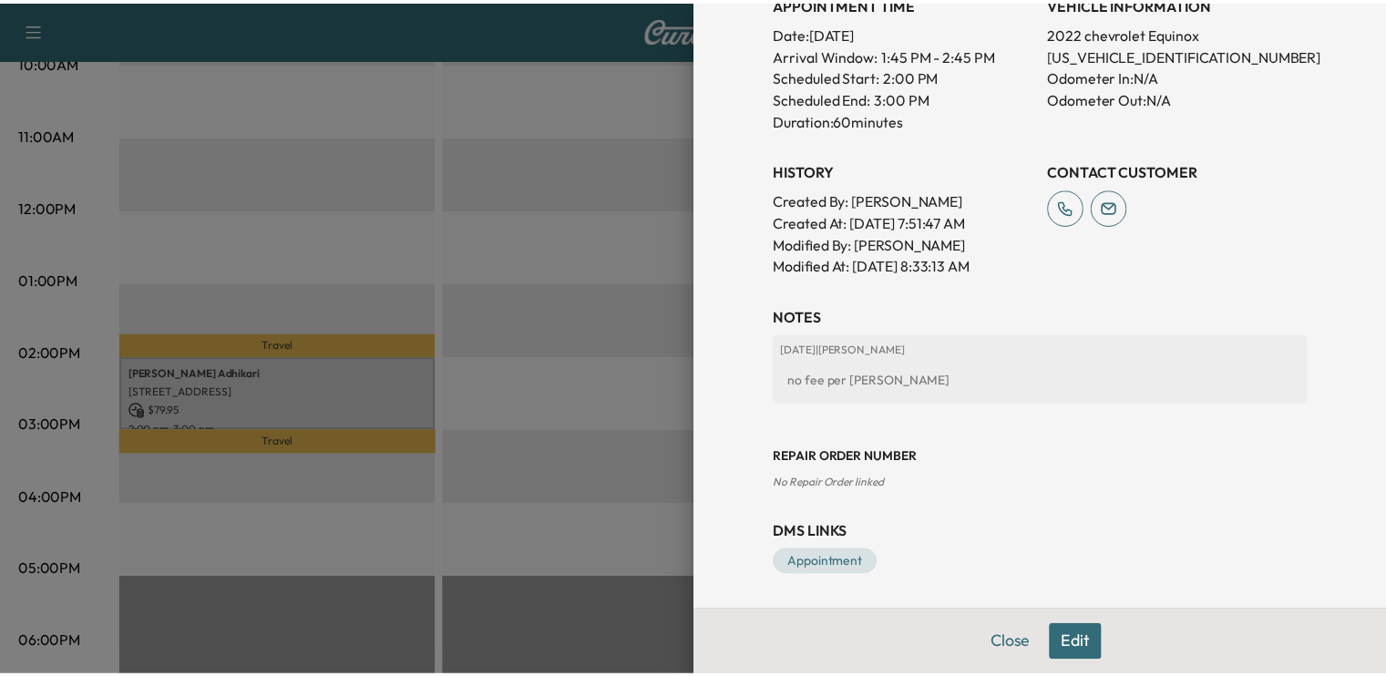
scroll to position [0, 0]
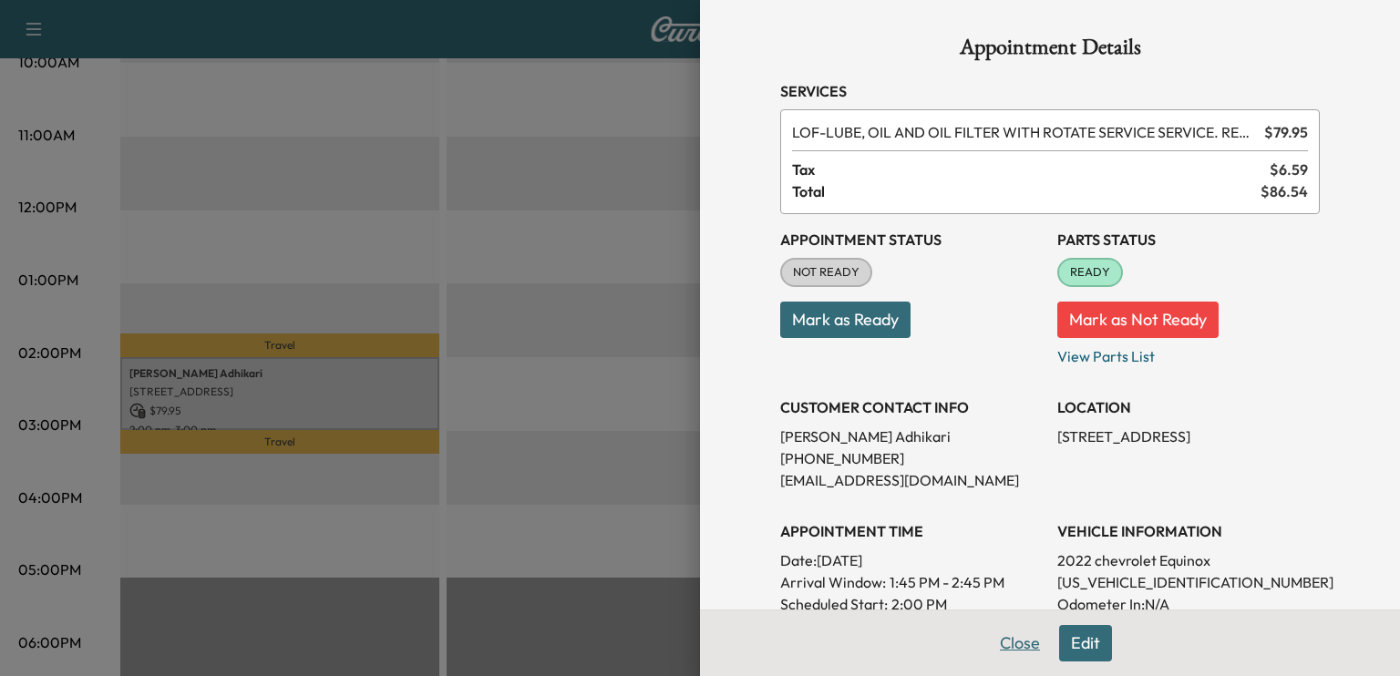
click at [1009, 649] on button "Close" at bounding box center [1020, 643] width 64 height 36
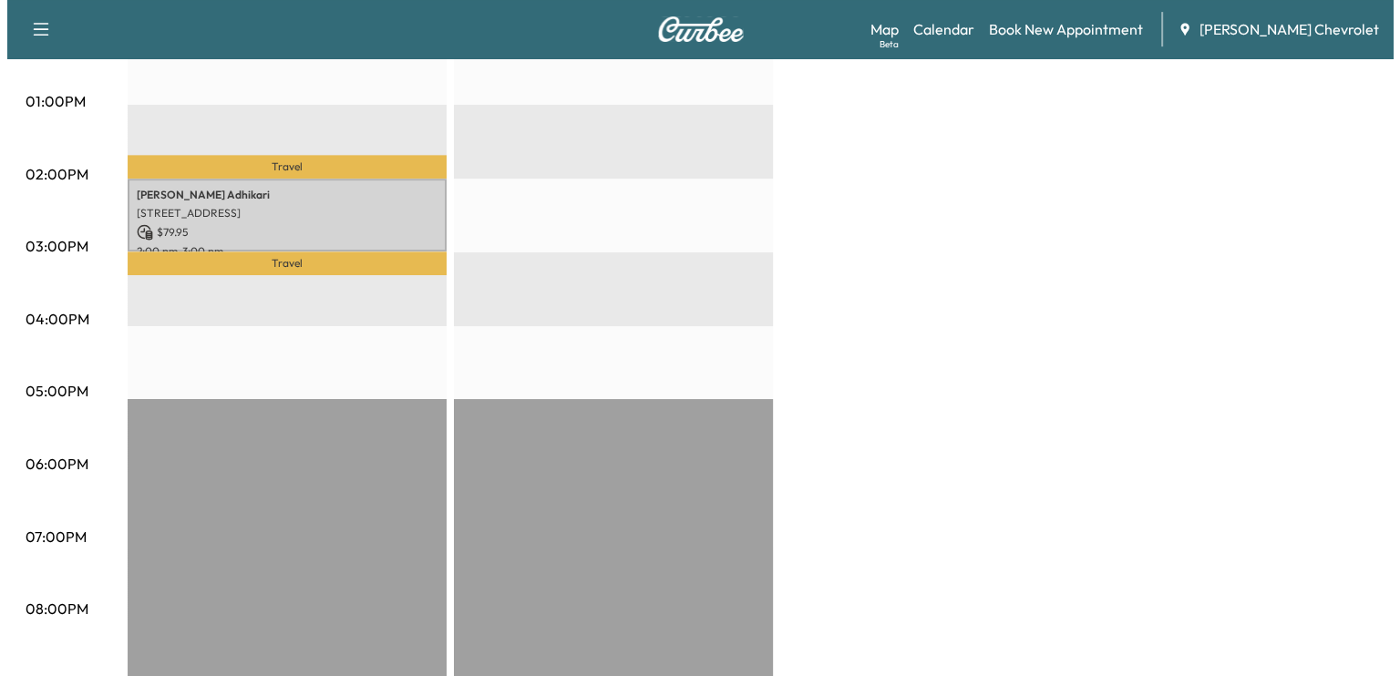
scroll to position [849, 0]
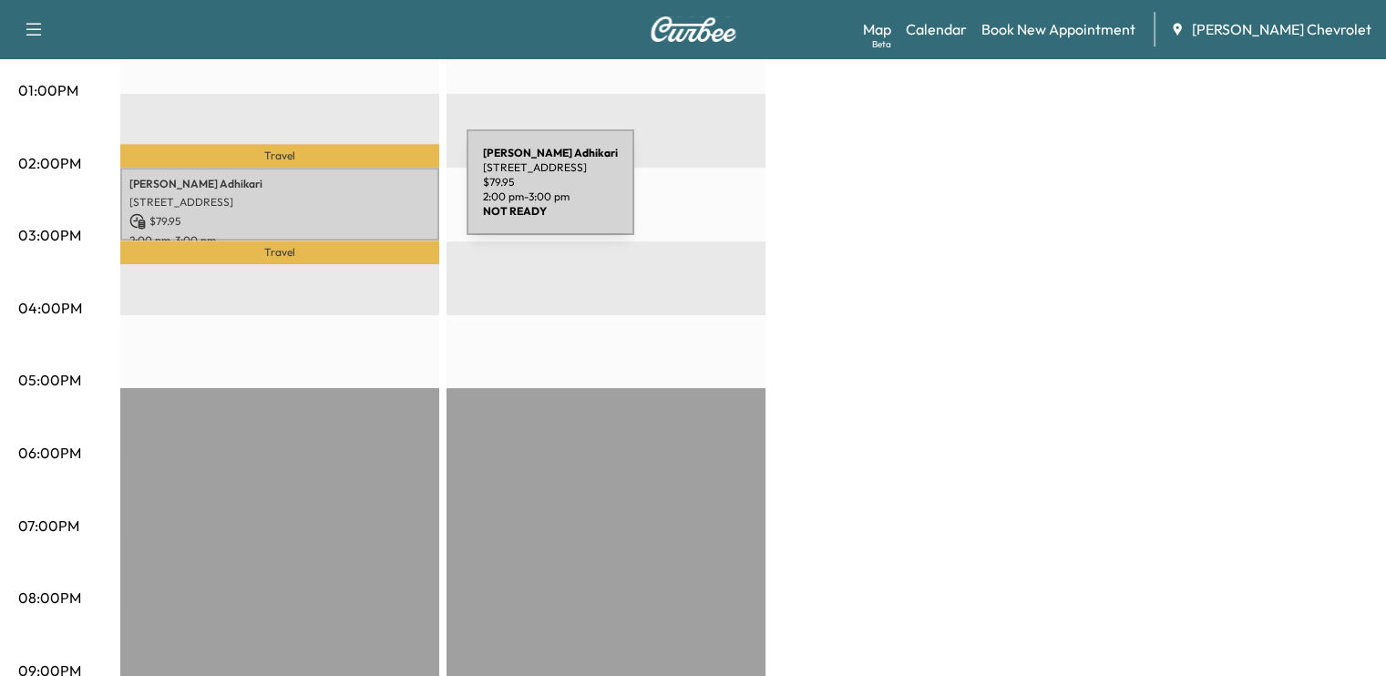
click at [330, 195] on p "[STREET_ADDRESS]" at bounding box center [279, 202] width 301 height 15
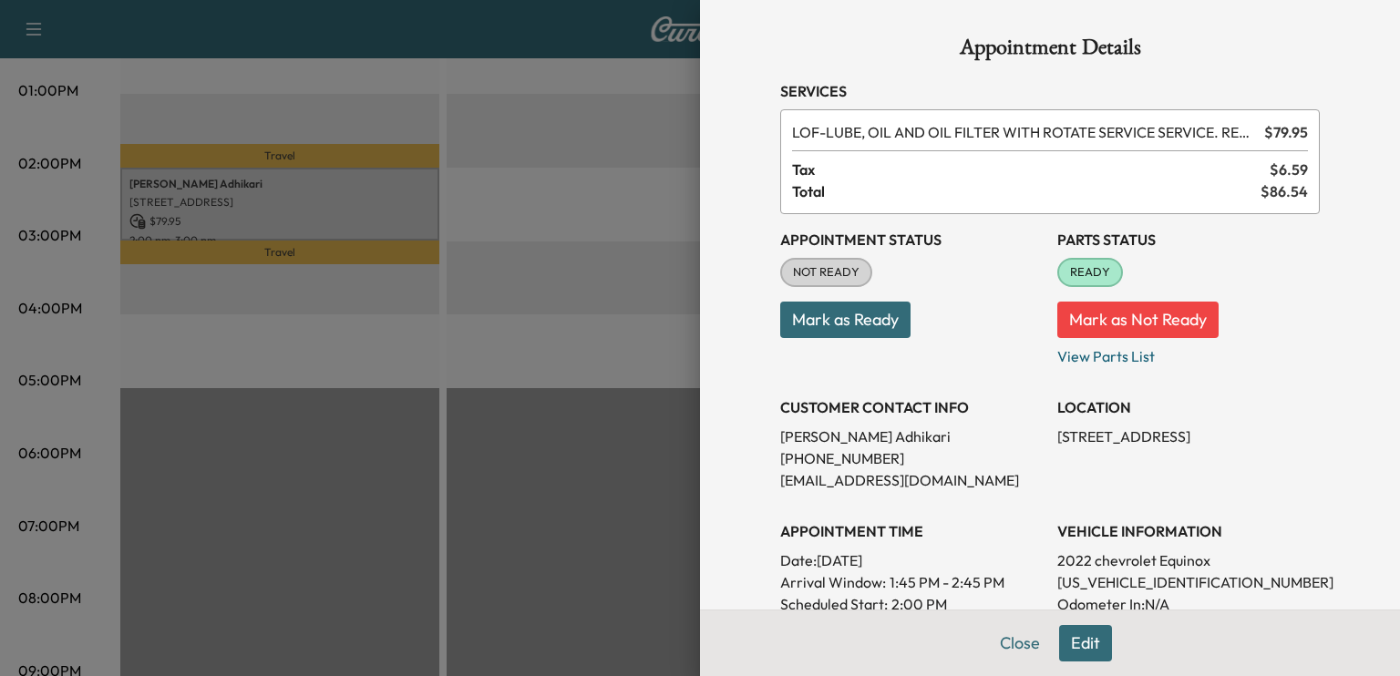
click at [882, 333] on button "Mark as Ready" at bounding box center [845, 320] width 130 height 36
click at [1362, 33] on icon "close" at bounding box center [1368, 33] width 13 height 15
click at [1061, 637] on button "Edit" at bounding box center [1085, 643] width 53 height 36
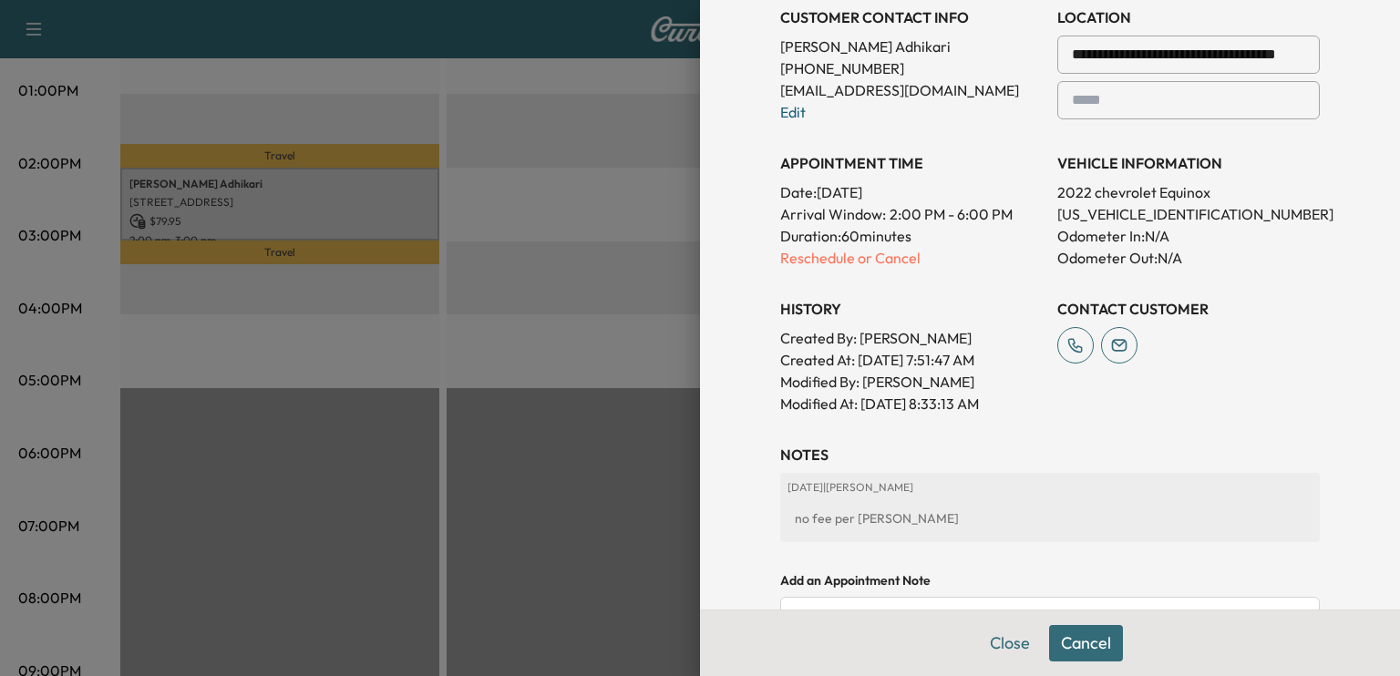
scroll to position [423, 0]
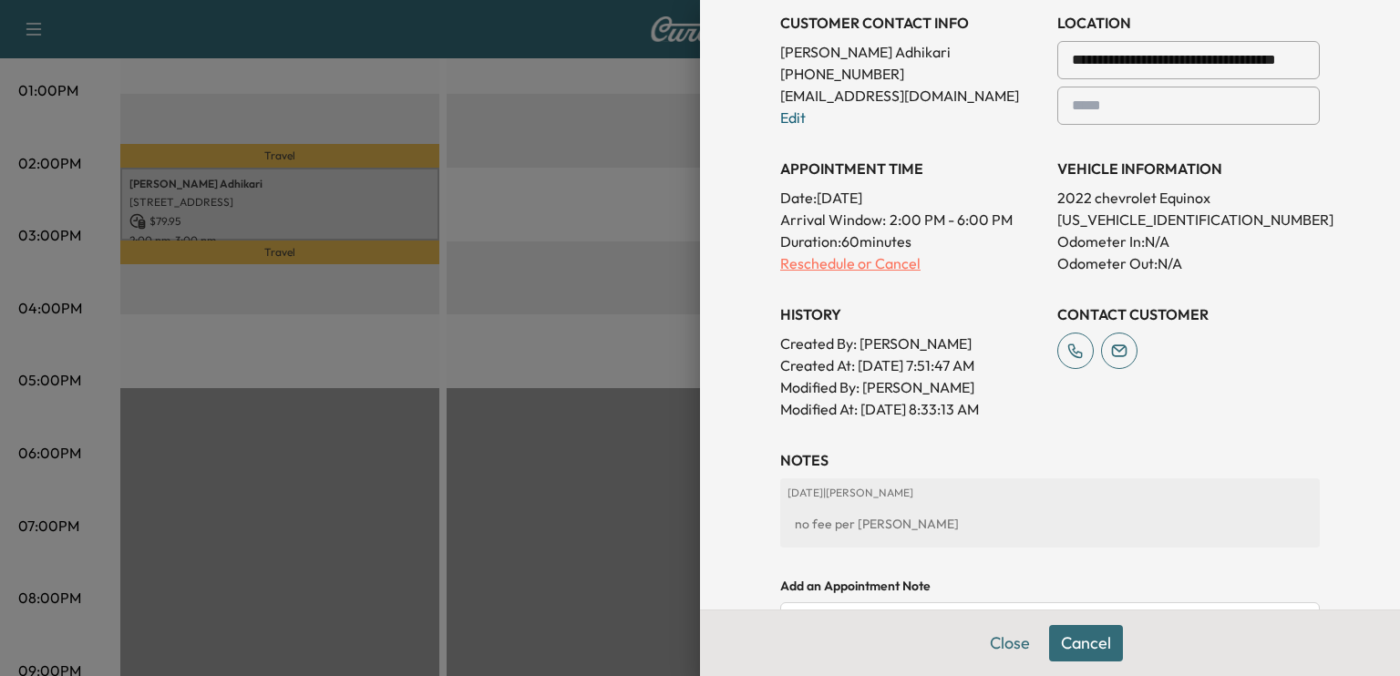
click at [868, 267] on p "Reschedule or Cancel" at bounding box center [911, 263] width 262 height 22
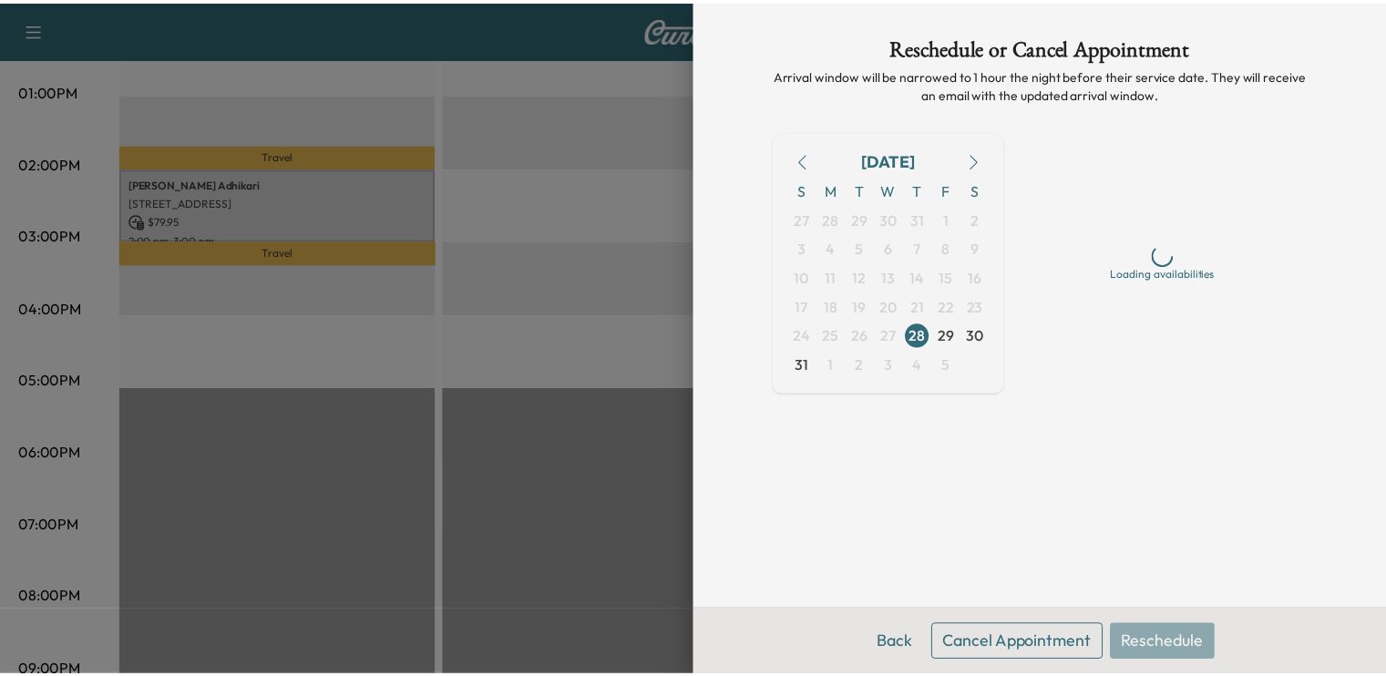
scroll to position [0, 0]
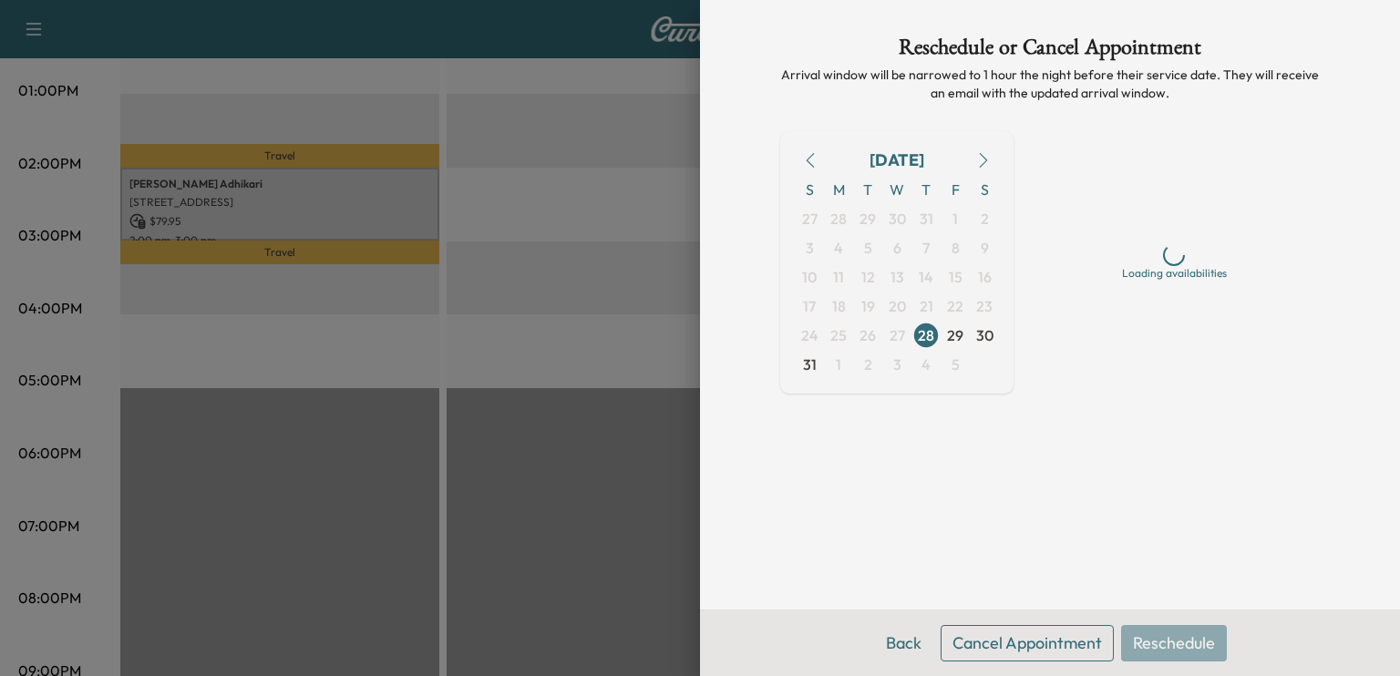
click at [1045, 642] on button "Cancel Appointment" at bounding box center [1027, 643] width 173 height 36
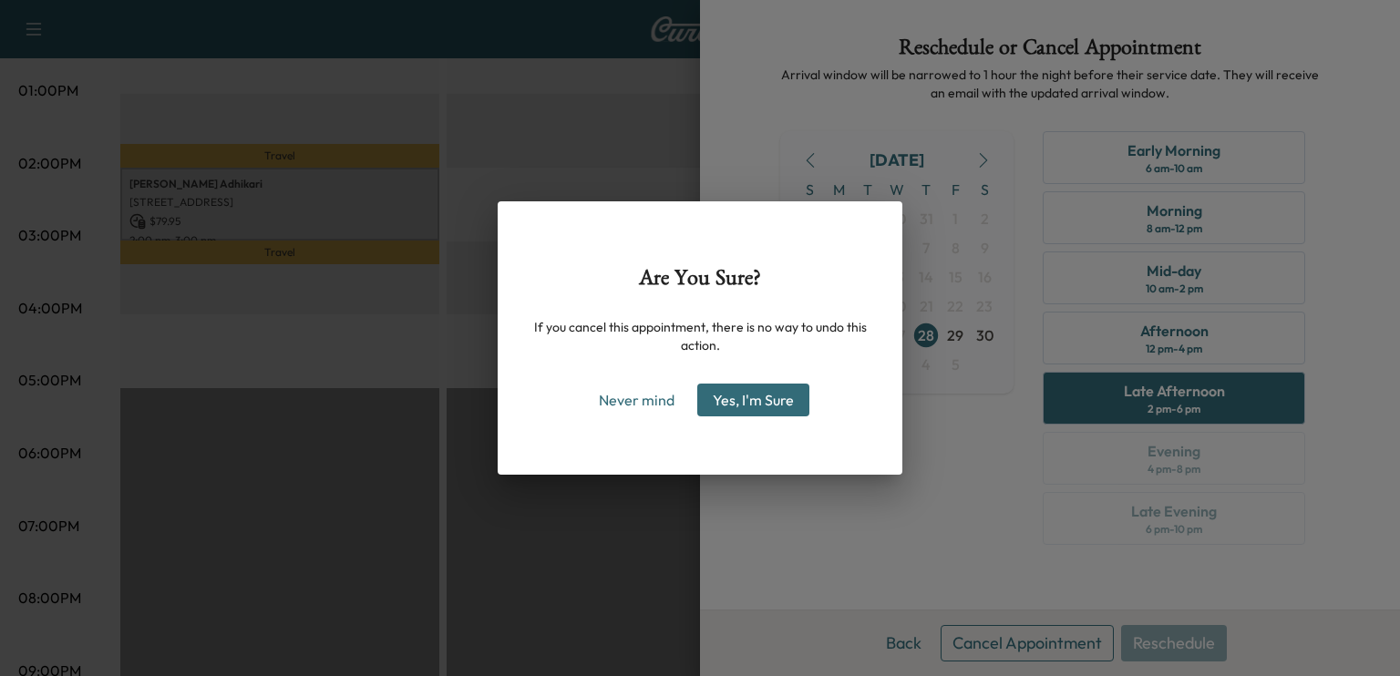
click at [767, 413] on button "Yes, I'm Sure" at bounding box center [753, 400] width 112 height 33
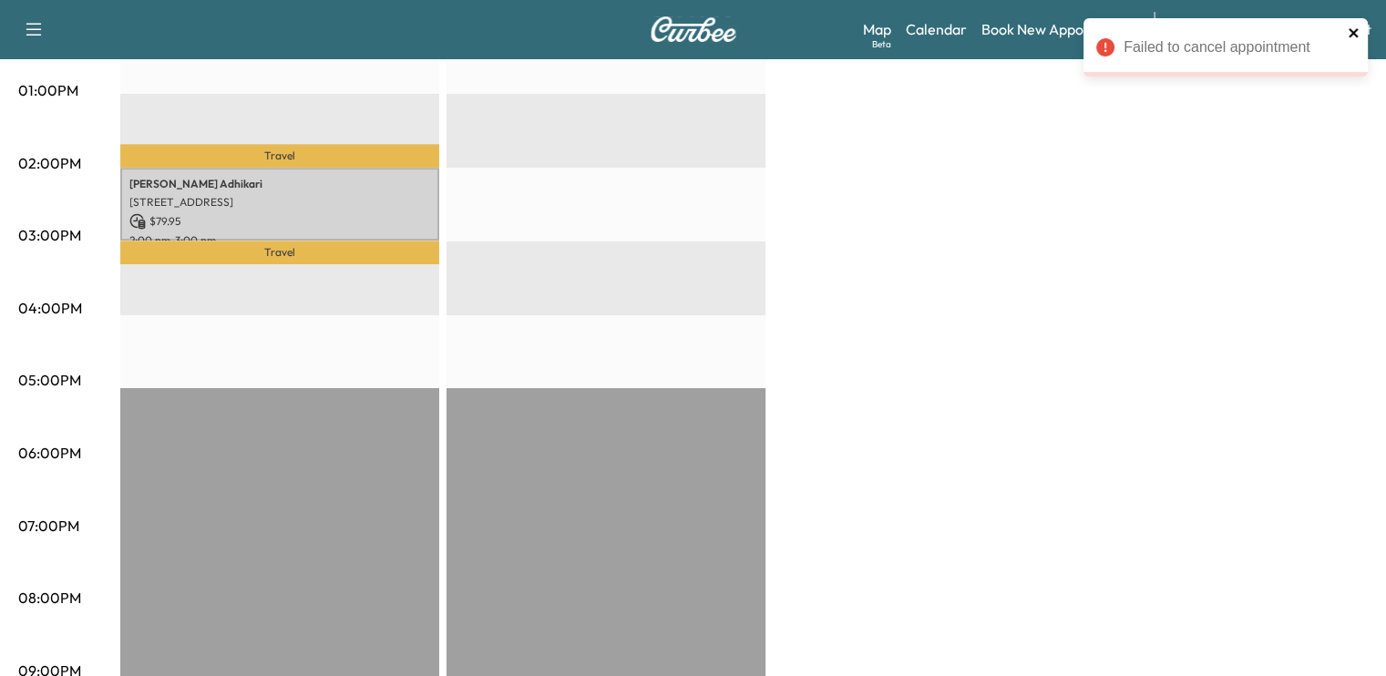
click at [1353, 26] on icon "close" at bounding box center [1354, 33] width 13 height 15
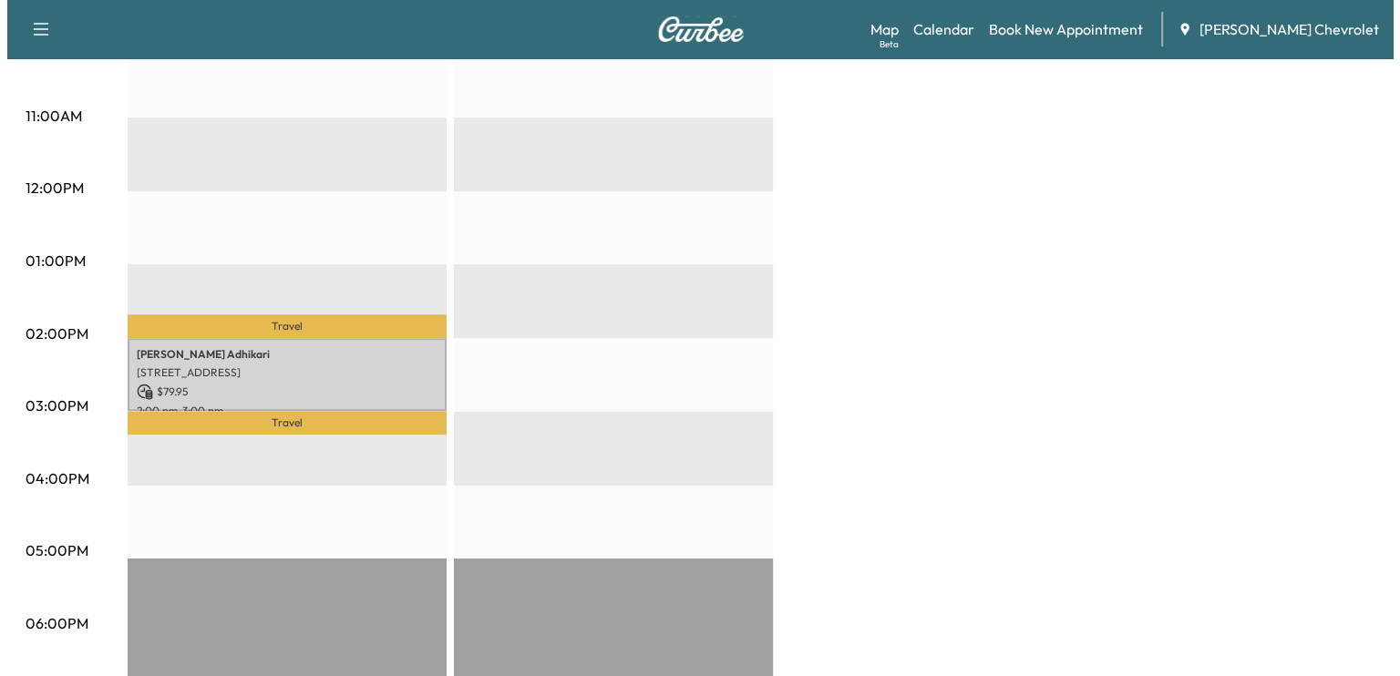
scroll to position [678, 0]
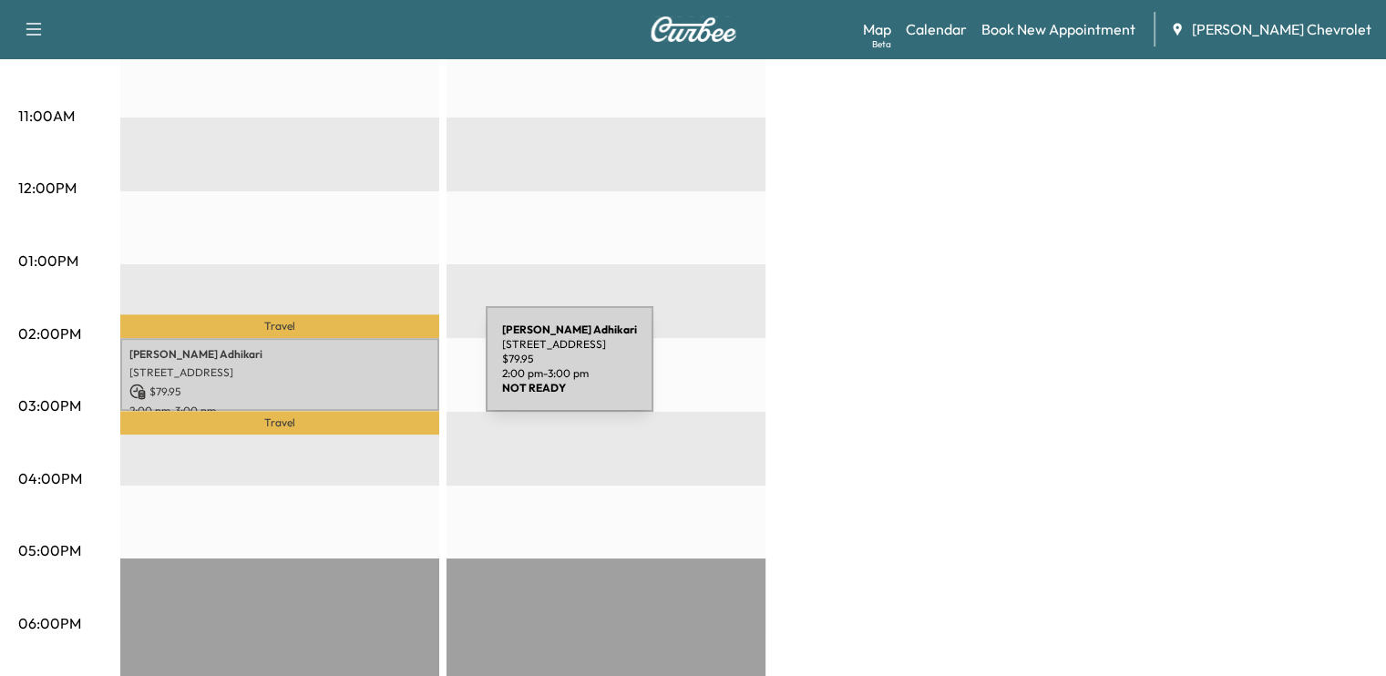
click at [349, 370] on p "[STREET_ADDRESS]" at bounding box center [279, 372] width 301 height 15
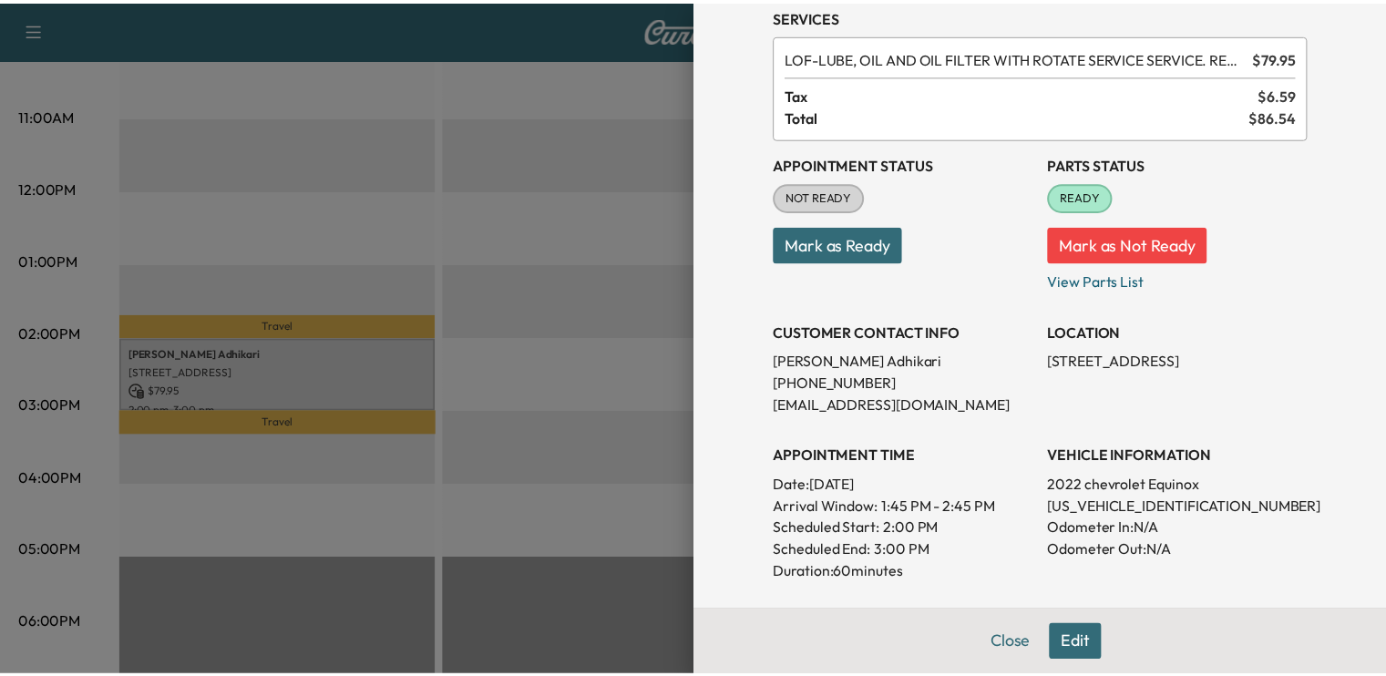
scroll to position [87, 0]
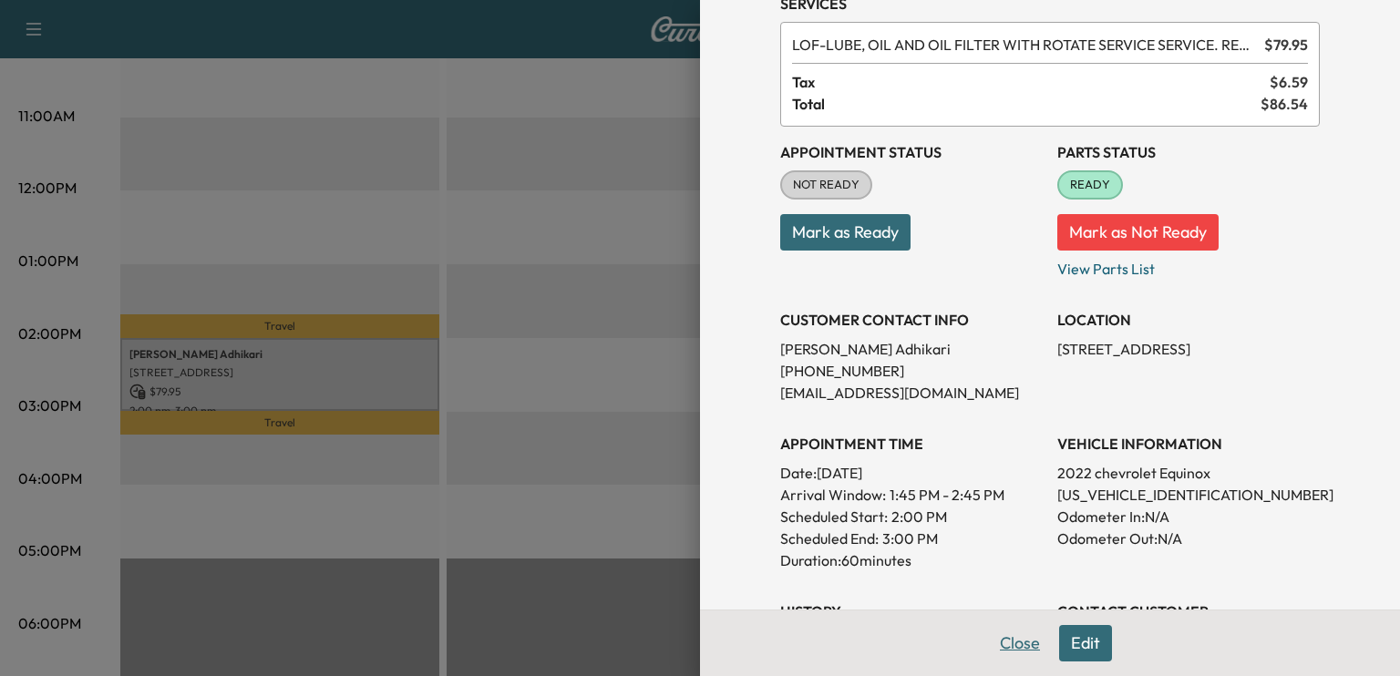
click at [988, 633] on button "Close" at bounding box center [1020, 643] width 64 height 36
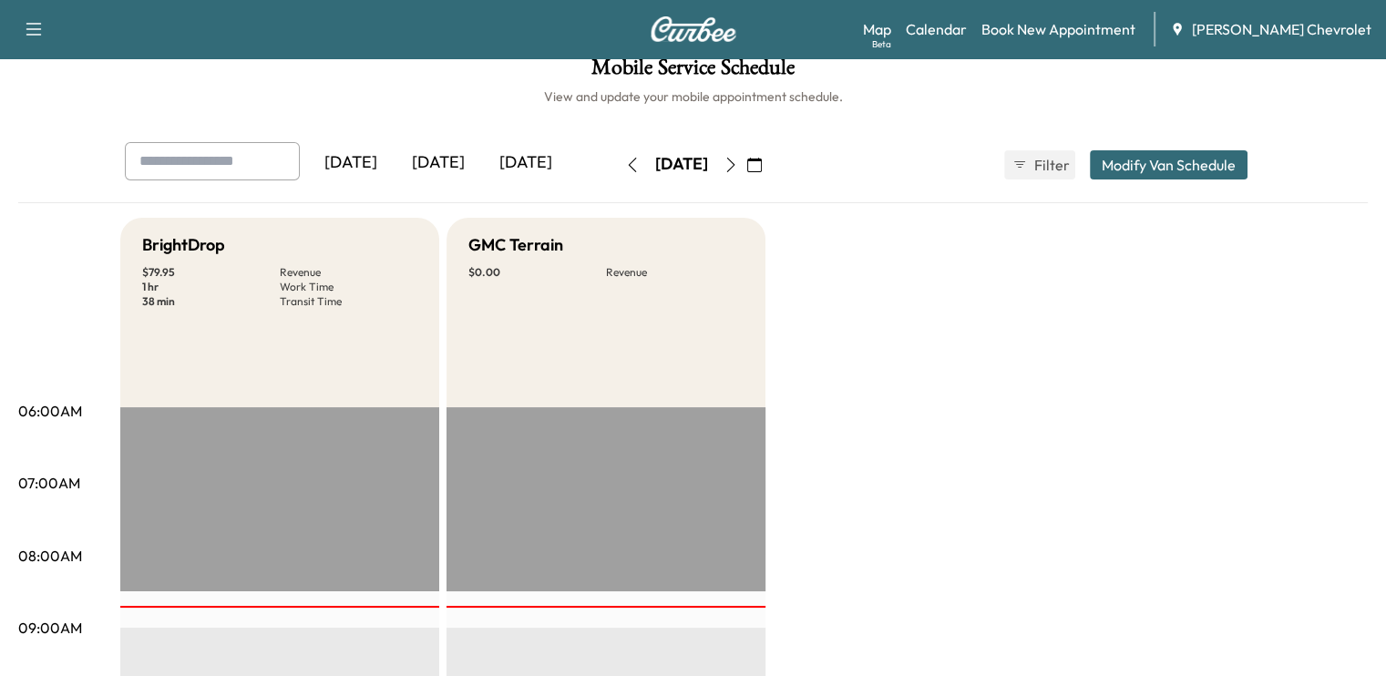
scroll to position [0, 0]
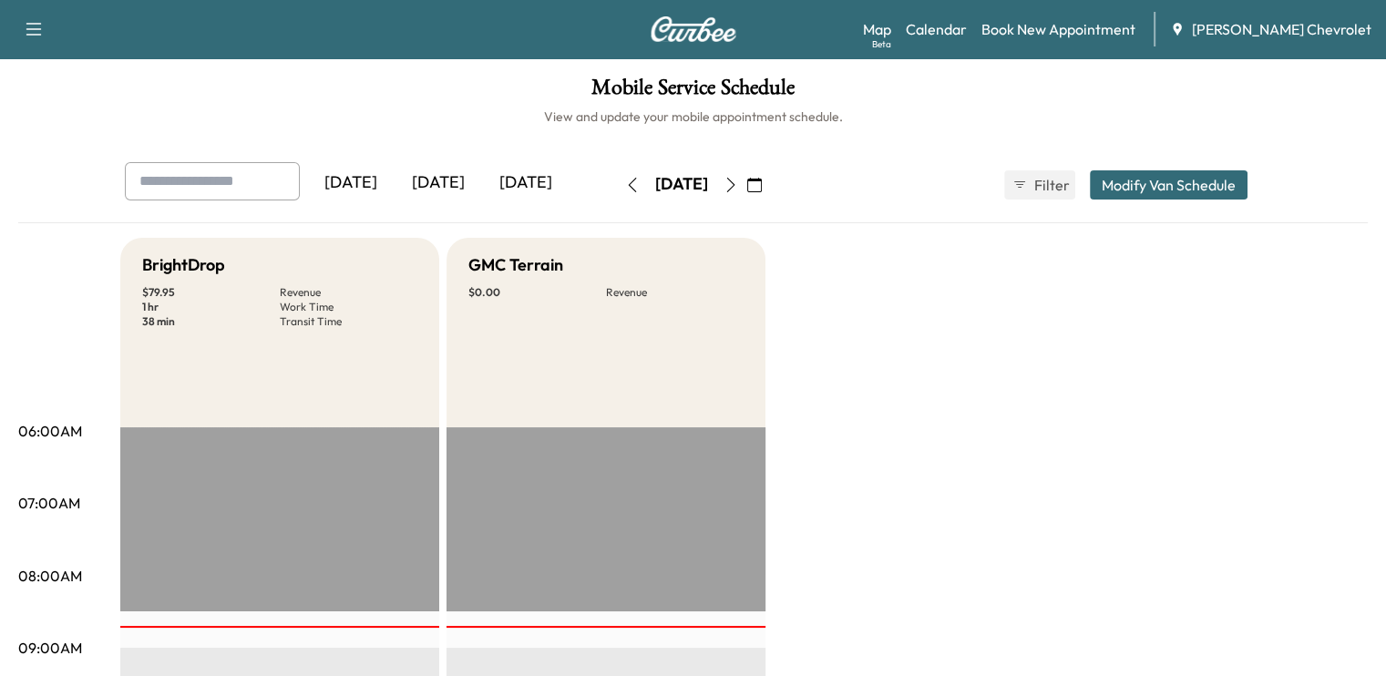
click at [395, 185] on div "[DATE]" at bounding box center [438, 183] width 87 height 42
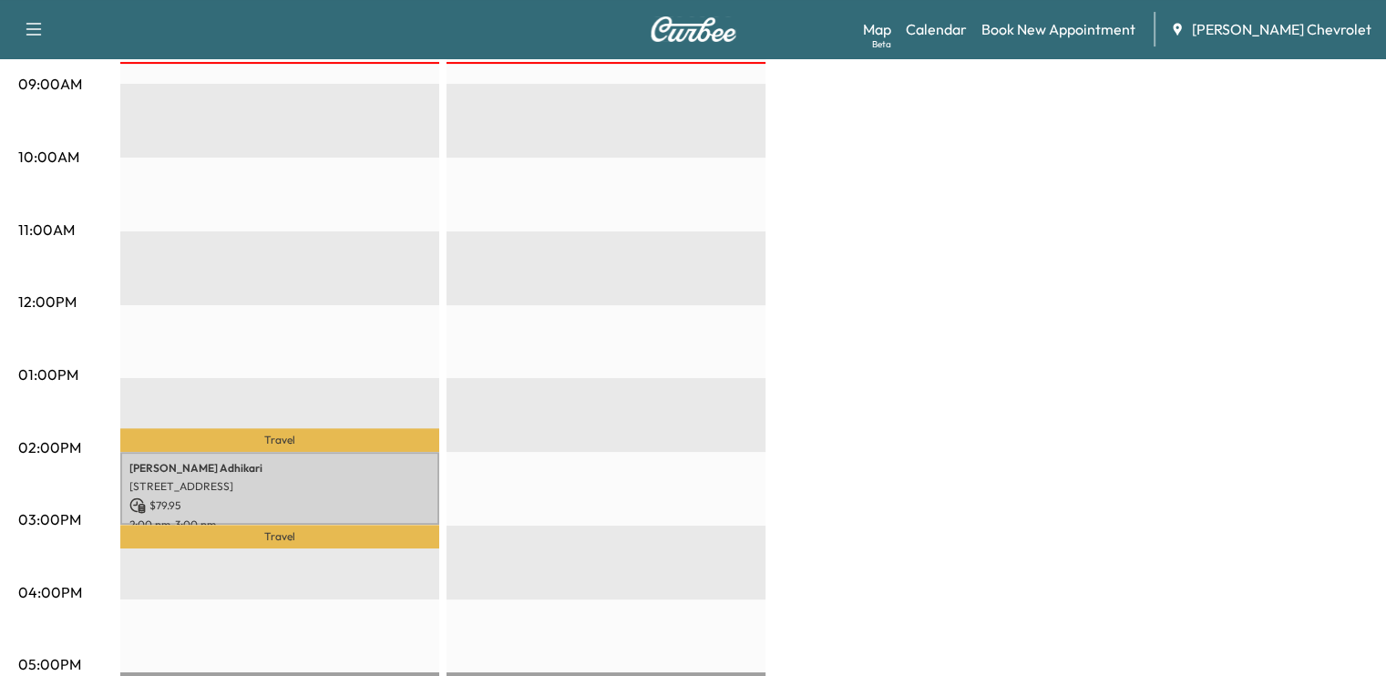
scroll to position [529, 0]
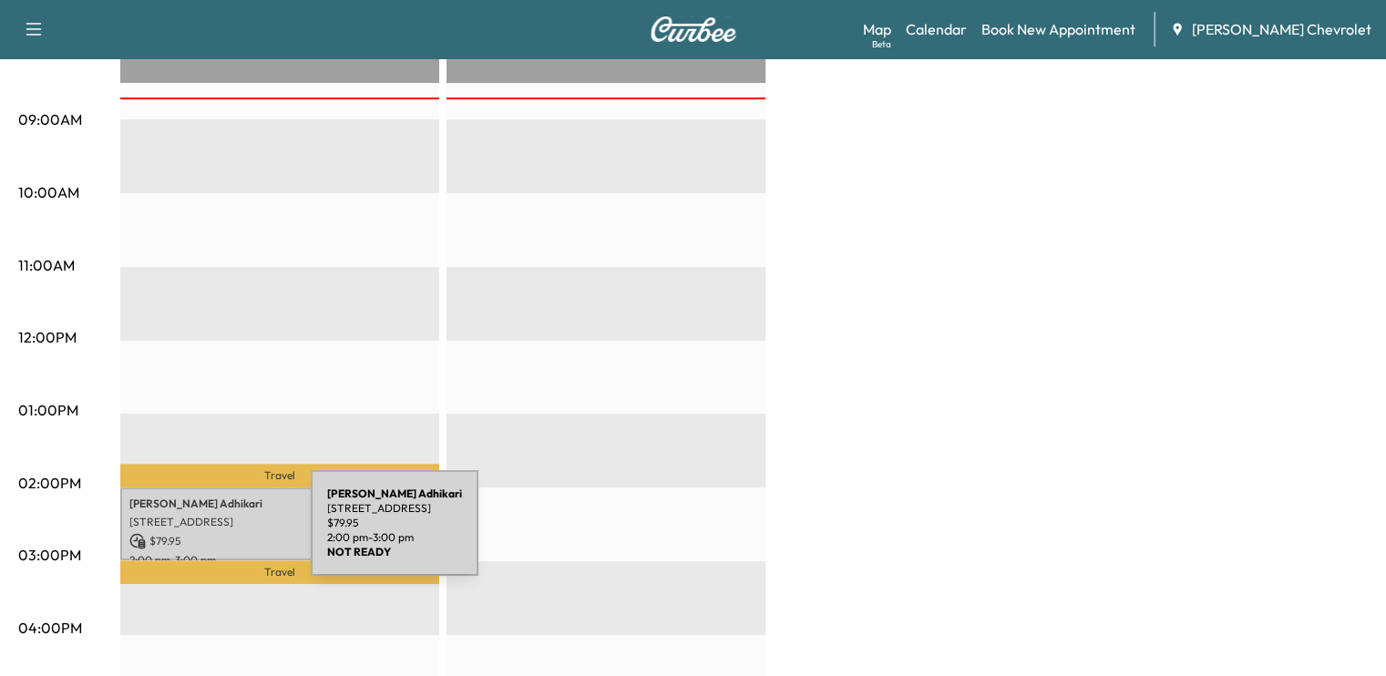
click at [174, 534] on p "$ 79.95" at bounding box center [279, 541] width 301 height 16
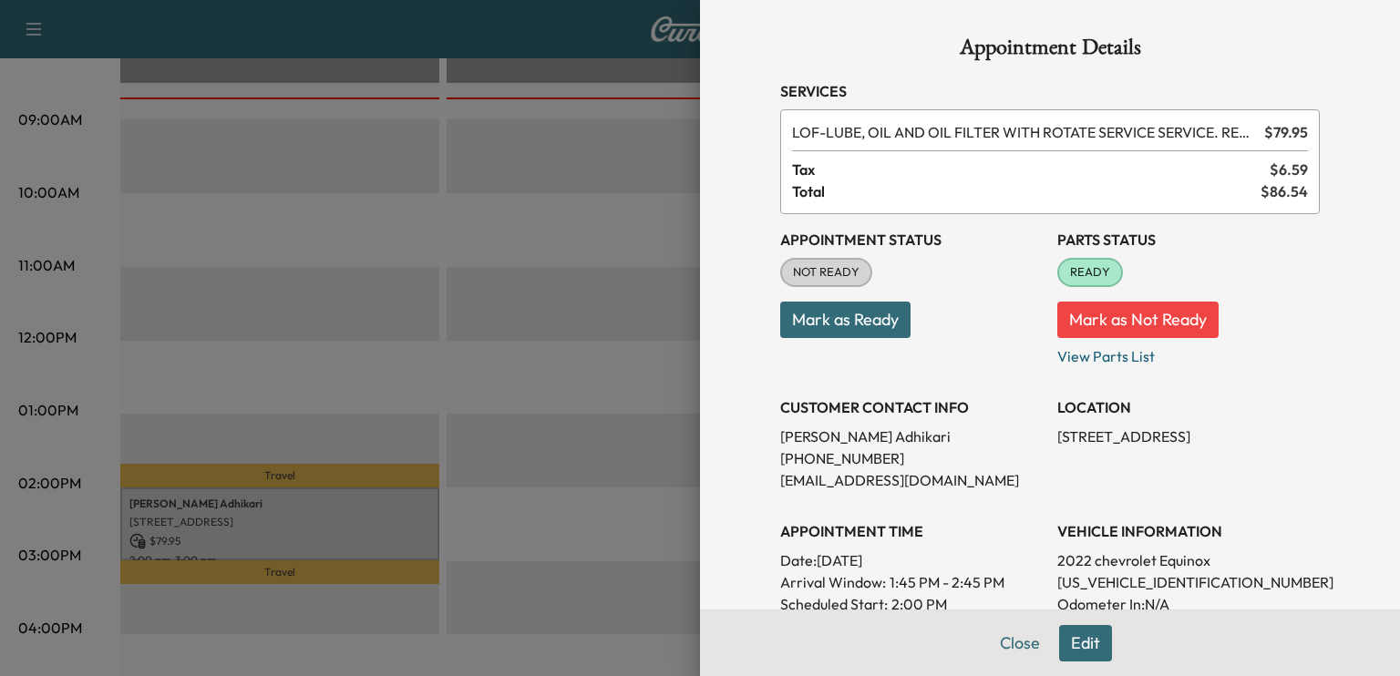
click at [842, 309] on button "Mark as Ready" at bounding box center [845, 320] width 130 height 36
click at [1005, 648] on button "Close" at bounding box center [1020, 643] width 64 height 36
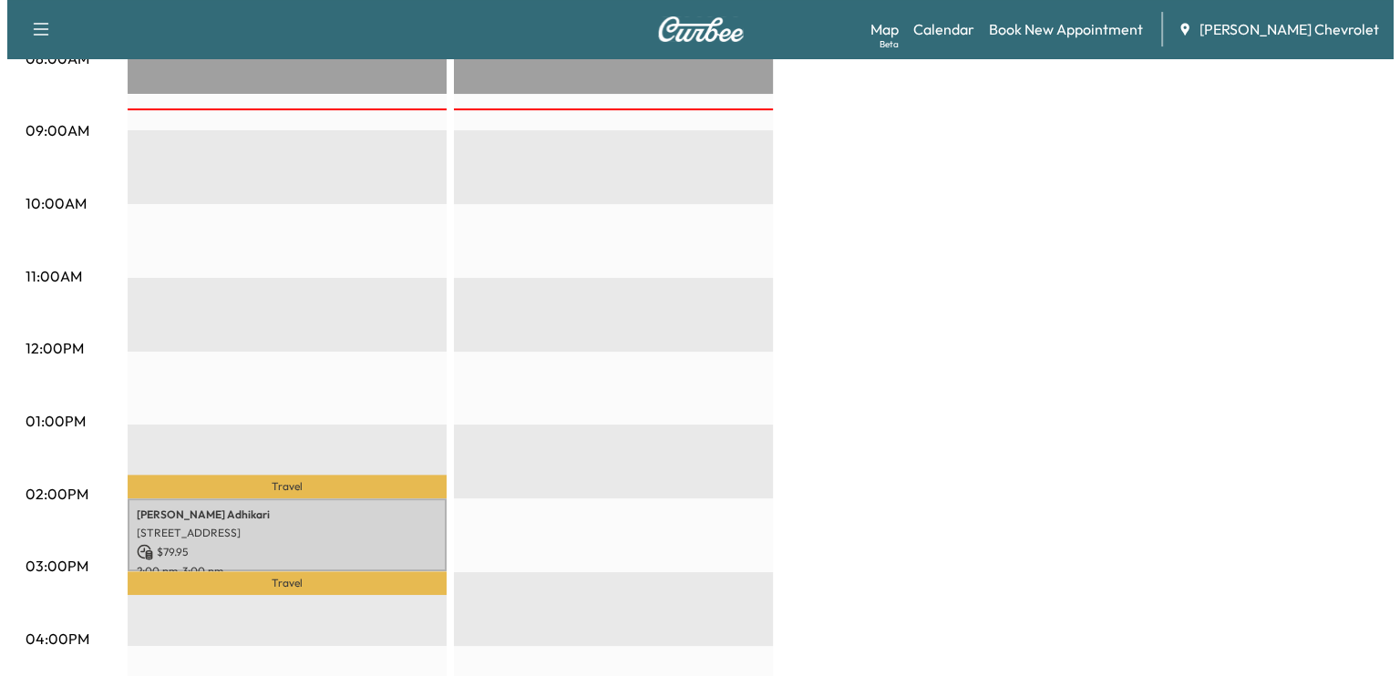
scroll to position [638, 0]
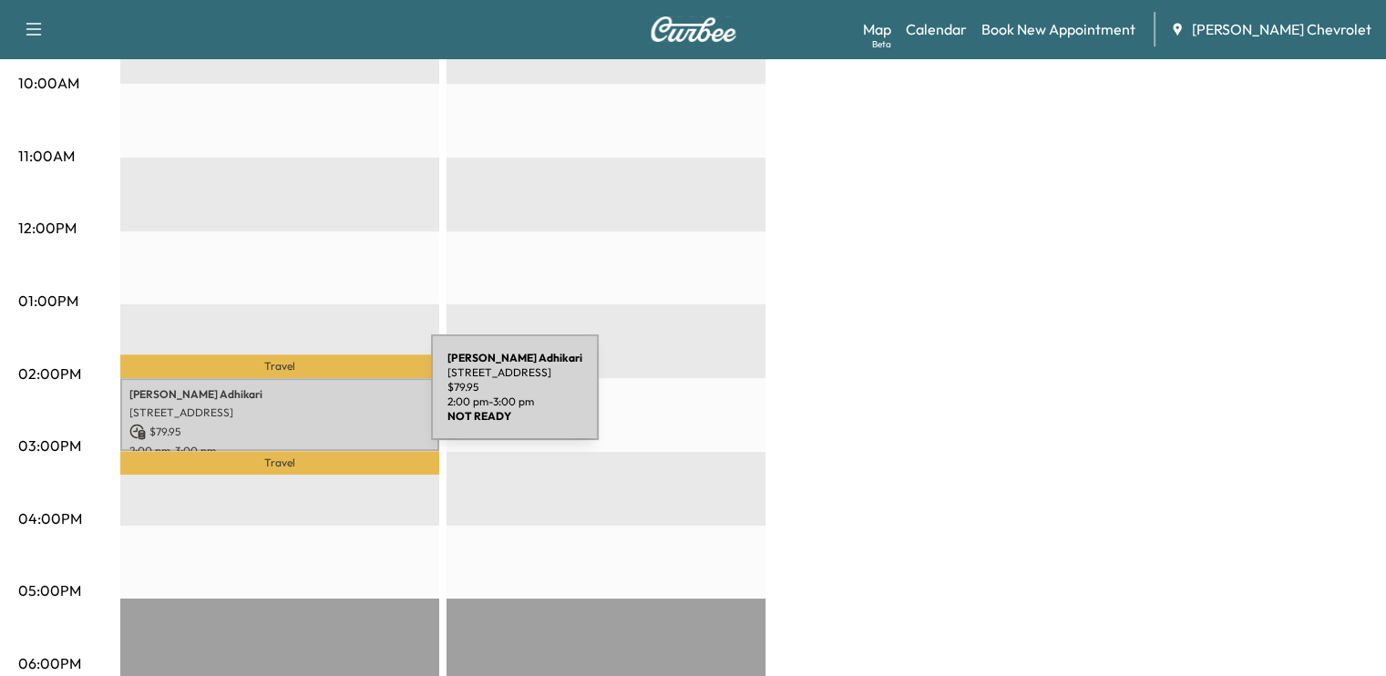
click at [294, 406] on p "[STREET_ADDRESS]" at bounding box center [279, 413] width 301 height 15
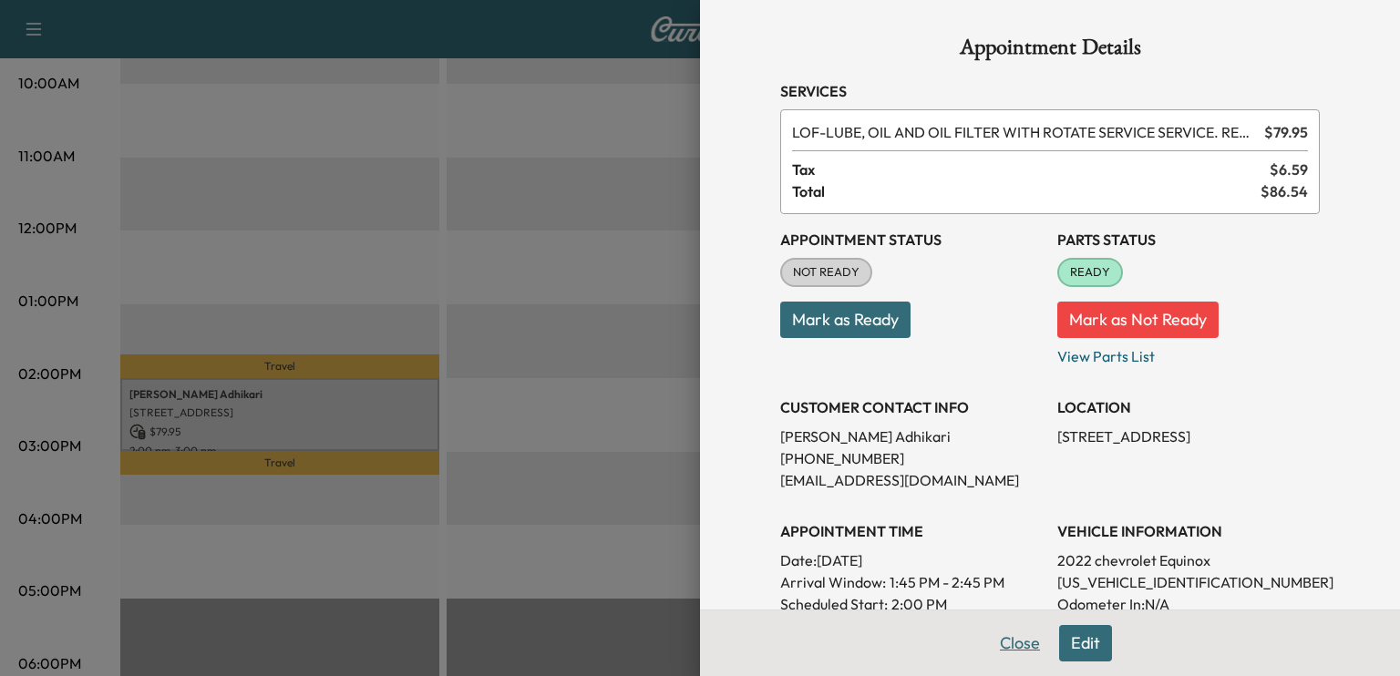
click at [990, 639] on button "Close" at bounding box center [1020, 643] width 64 height 36
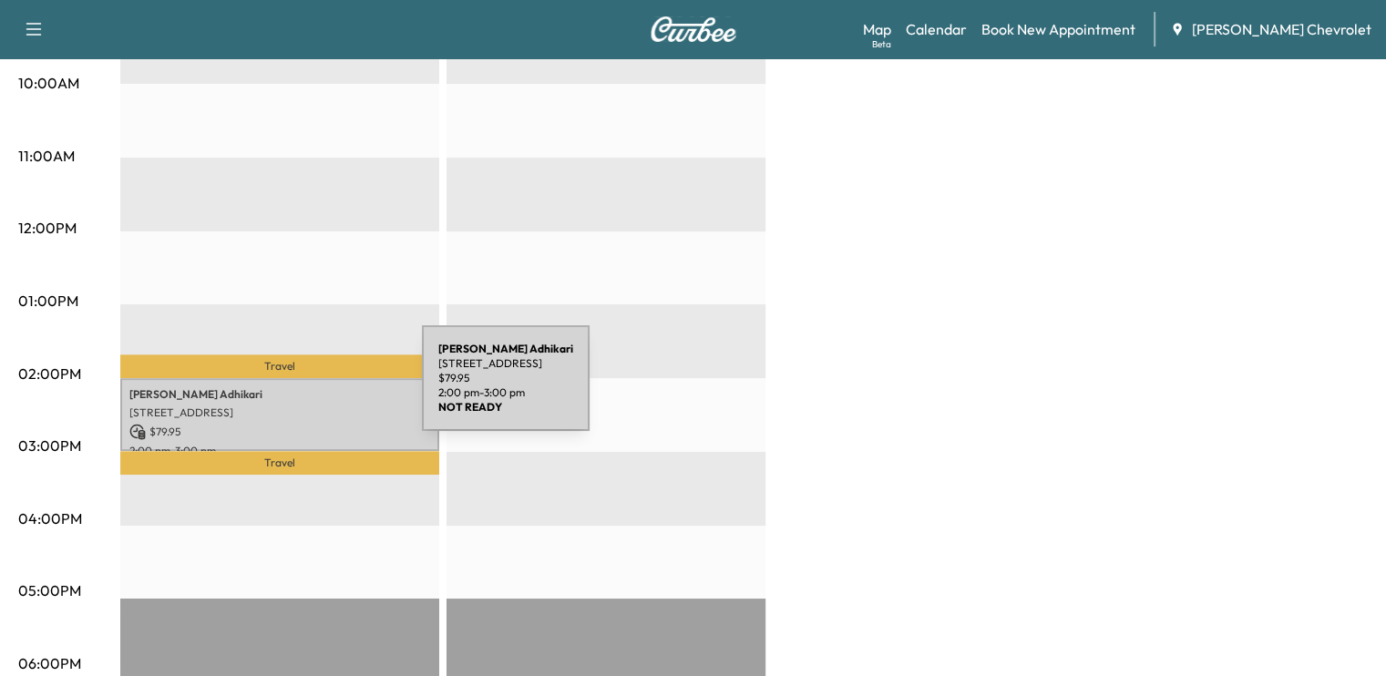
click at [285, 389] on p "[PERSON_NAME]" at bounding box center [279, 394] width 301 height 15
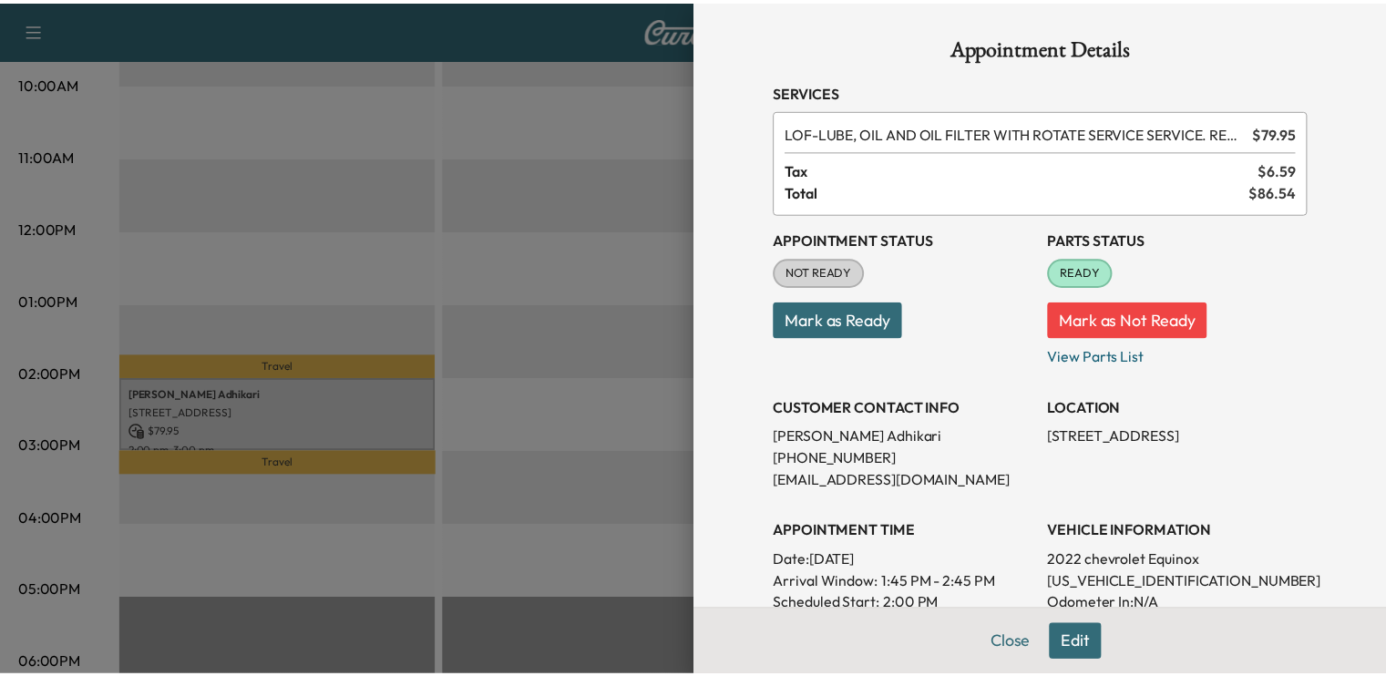
scroll to position [529, 0]
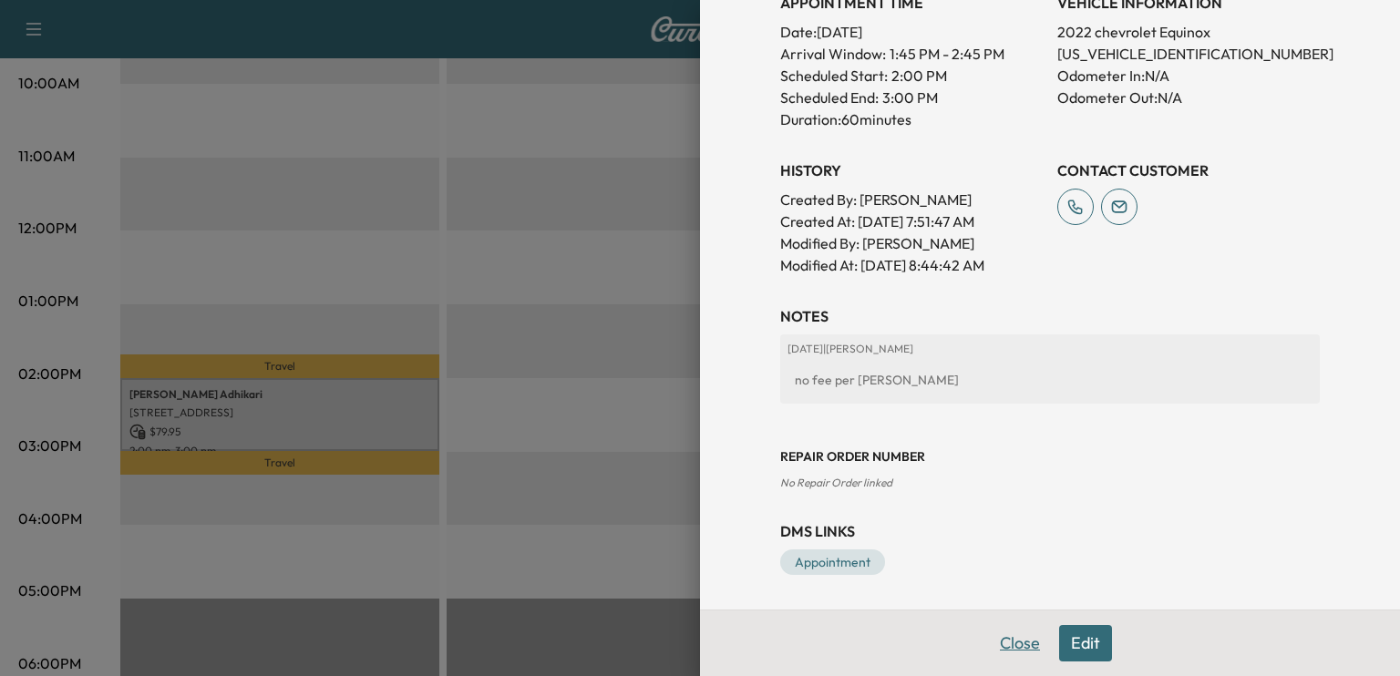
click at [988, 654] on button "Close" at bounding box center [1020, 643] width 64 height 36
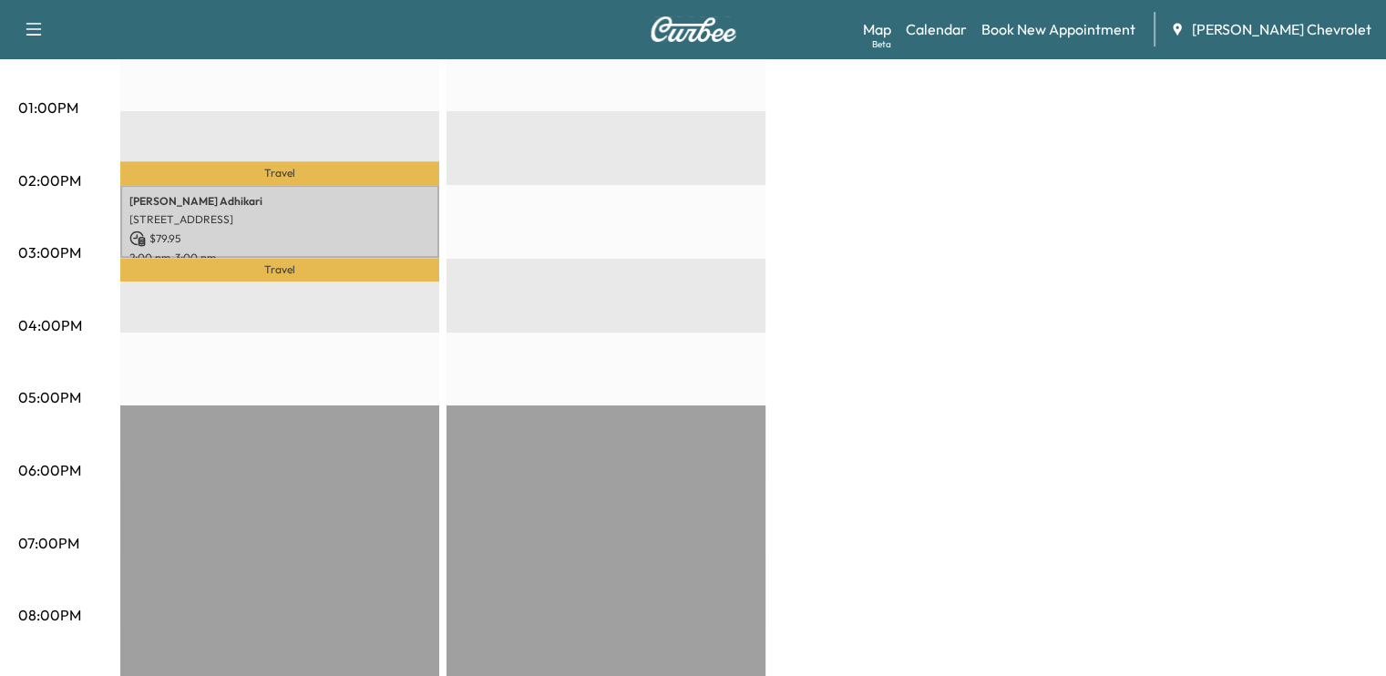
scroll to position [945, 0]
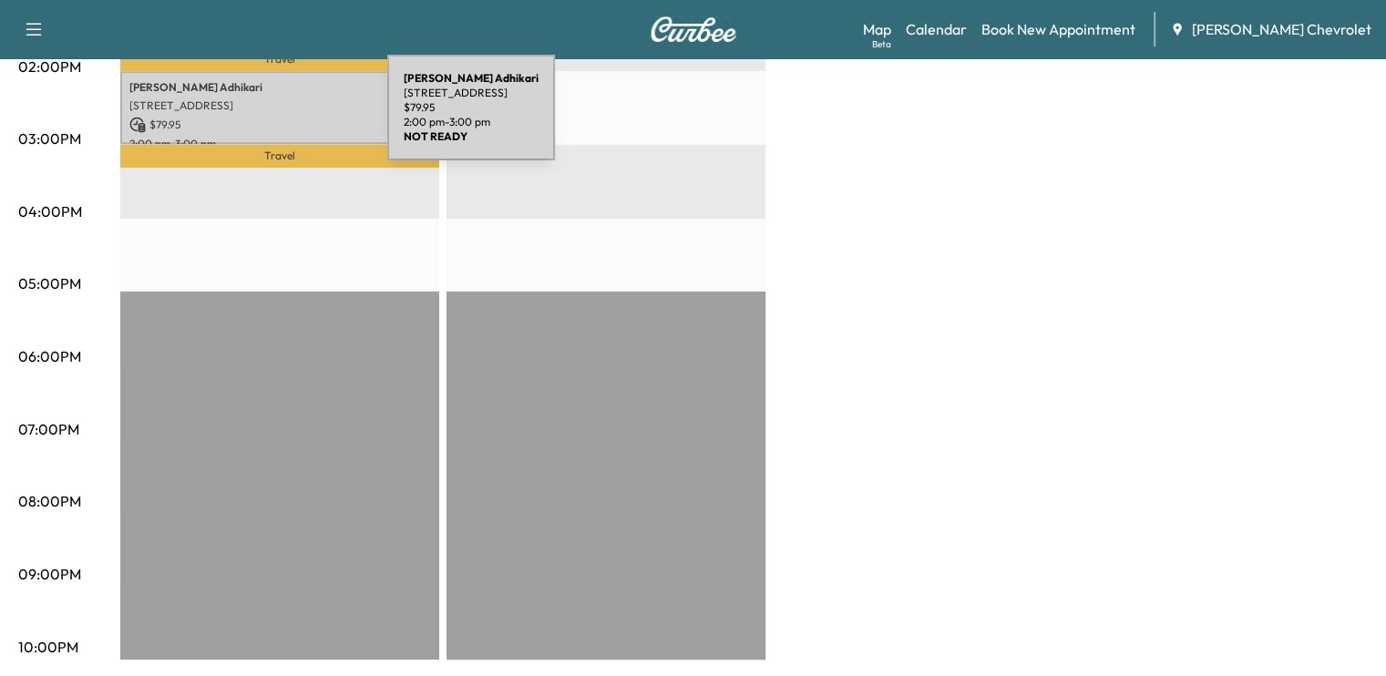
click at [251, 118] on p "$ 79.95" at bounding box center [279, 125] width 301 height 16
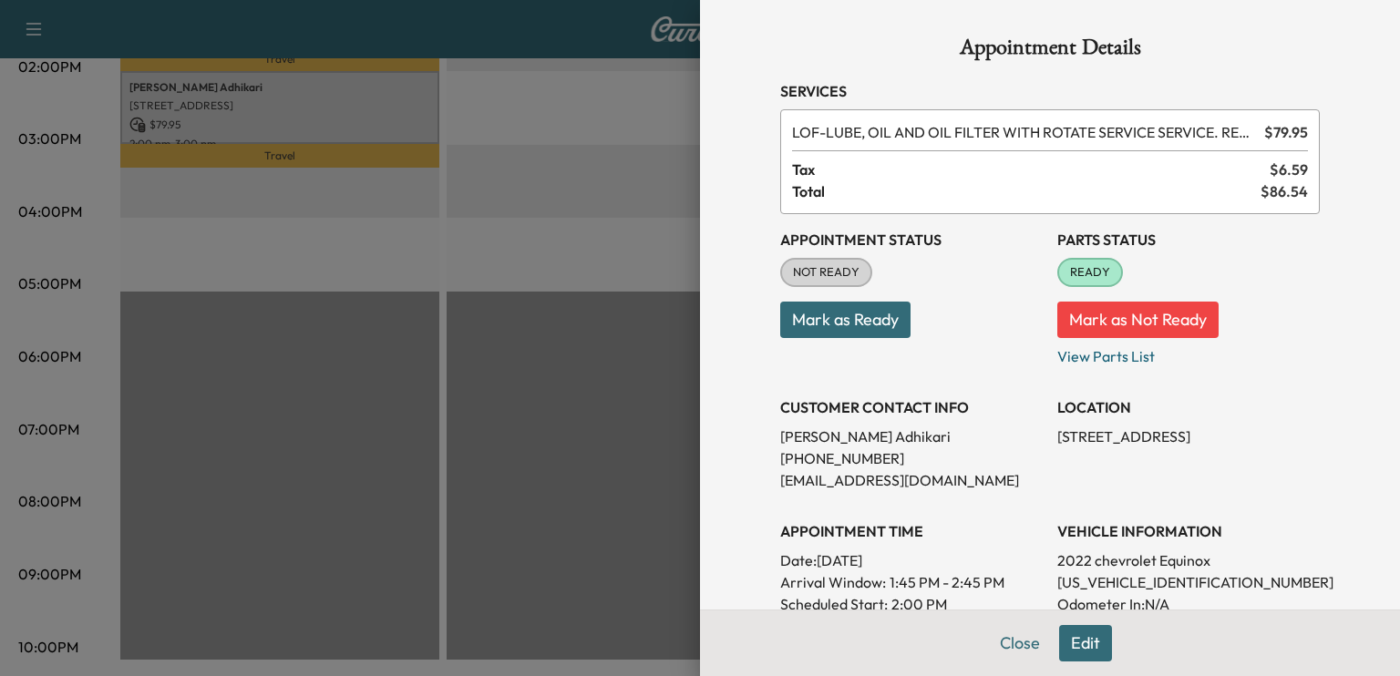
click at [834, 311] on button "Mark as Ready" at bounding box center [845, 320] width 130 height 36
click at [989, 646] on button "Close" at bounding box center [1020, 643] width 64 height 36
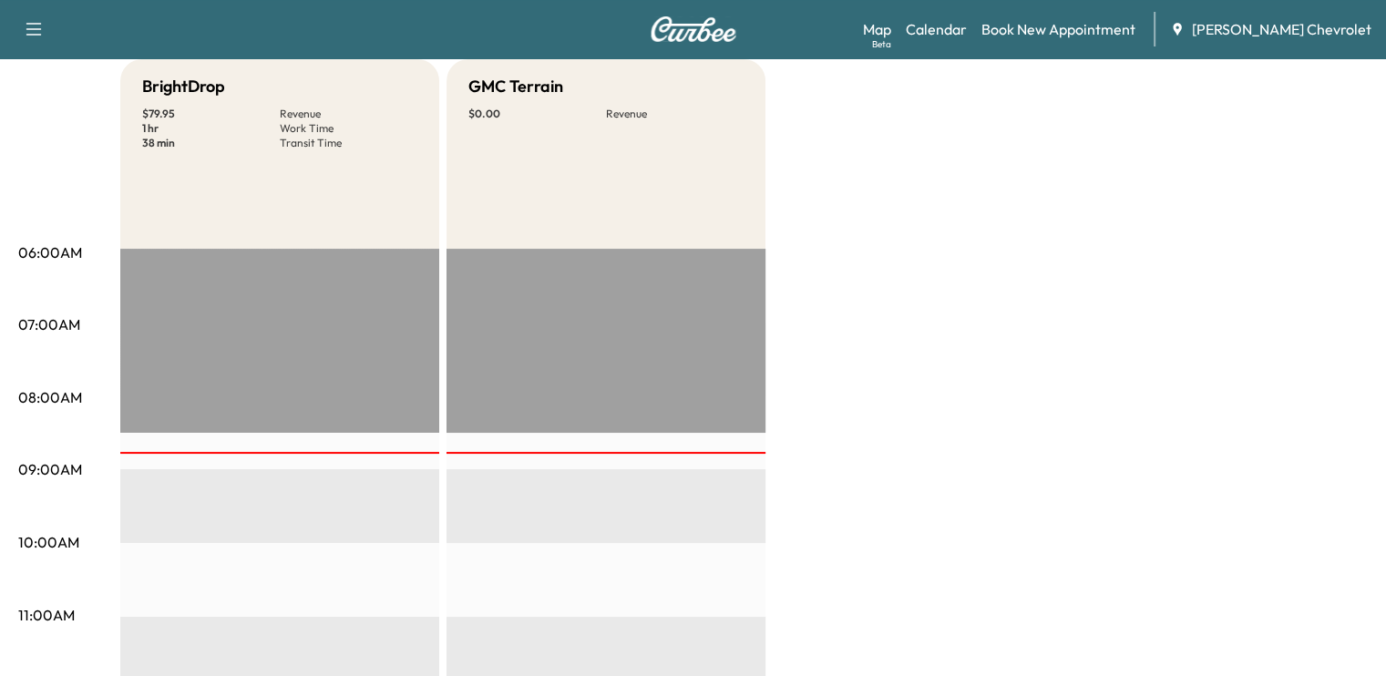
scroll to position [0, 0]
